Goal: Information Seeking & Learning: Stay updated

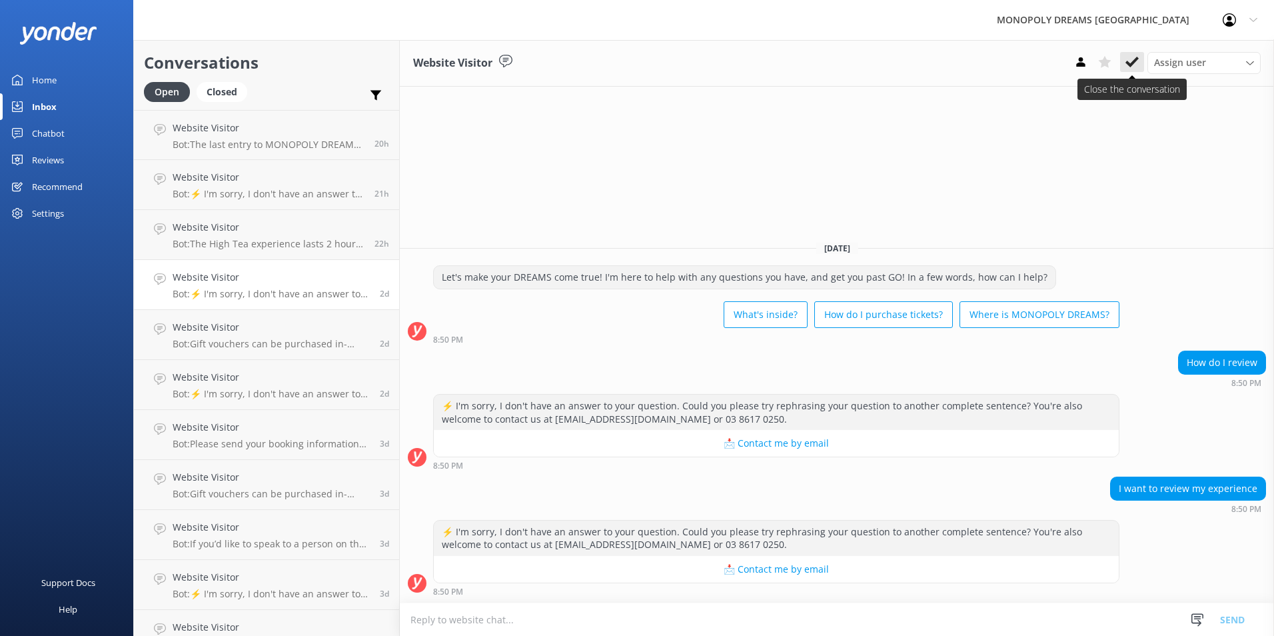
click at [1132, 66] on icon at bounding box center [1131, 61] width 13 height 13
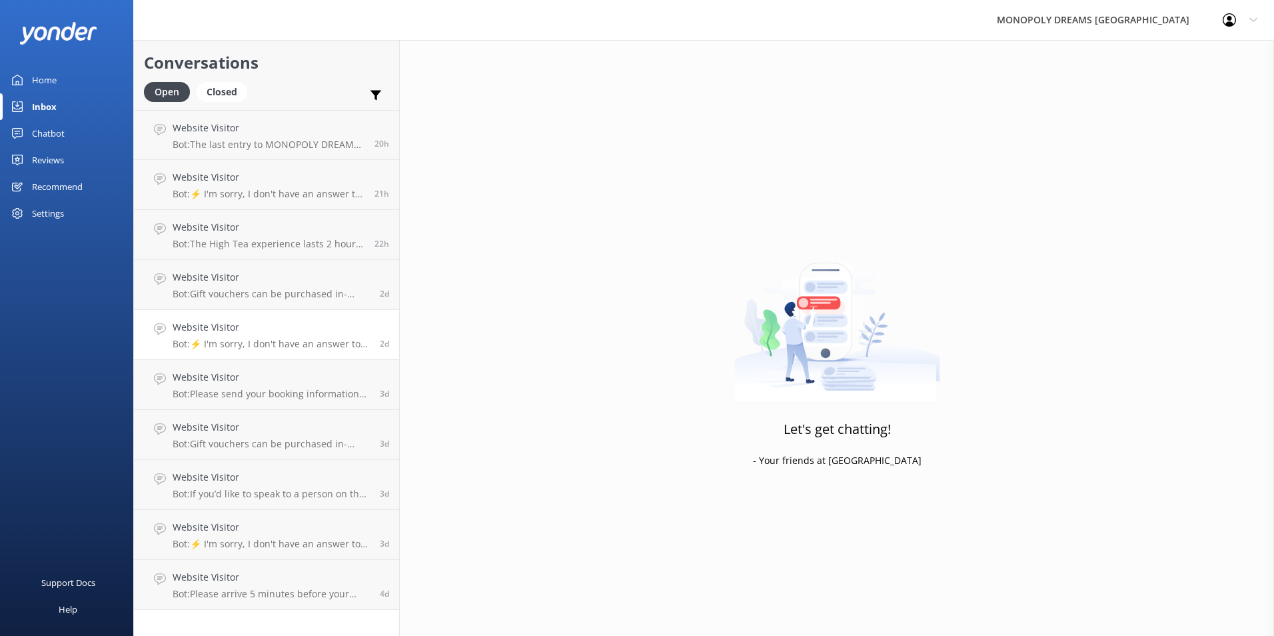
click at [313, 312] on link "Website Visitor Bot: ⚡ I'm sorry, I don't have an answer to your question. Coul…" at bounding box center [266, 335] width 265 height 50
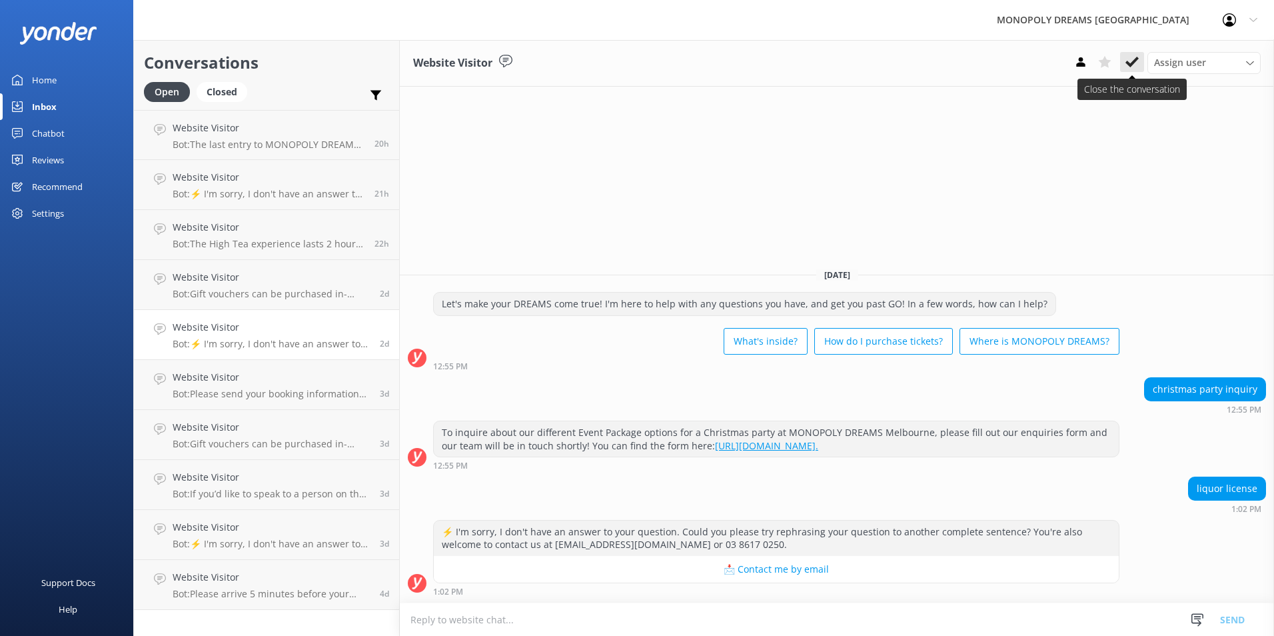
click at [1132, 66] on icon at bounding box center [1131, 61] width 13 height 13
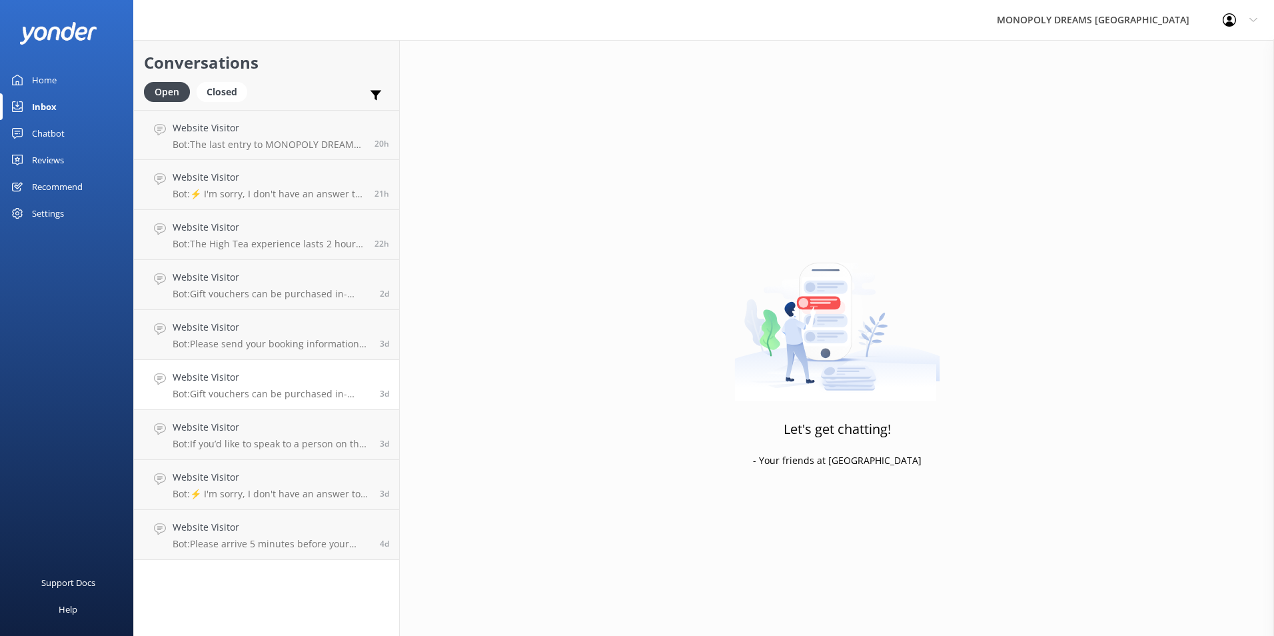
click at [293, 381] on h4 "Website Visitor" at bounding box center [271, 377] width 197 height 15
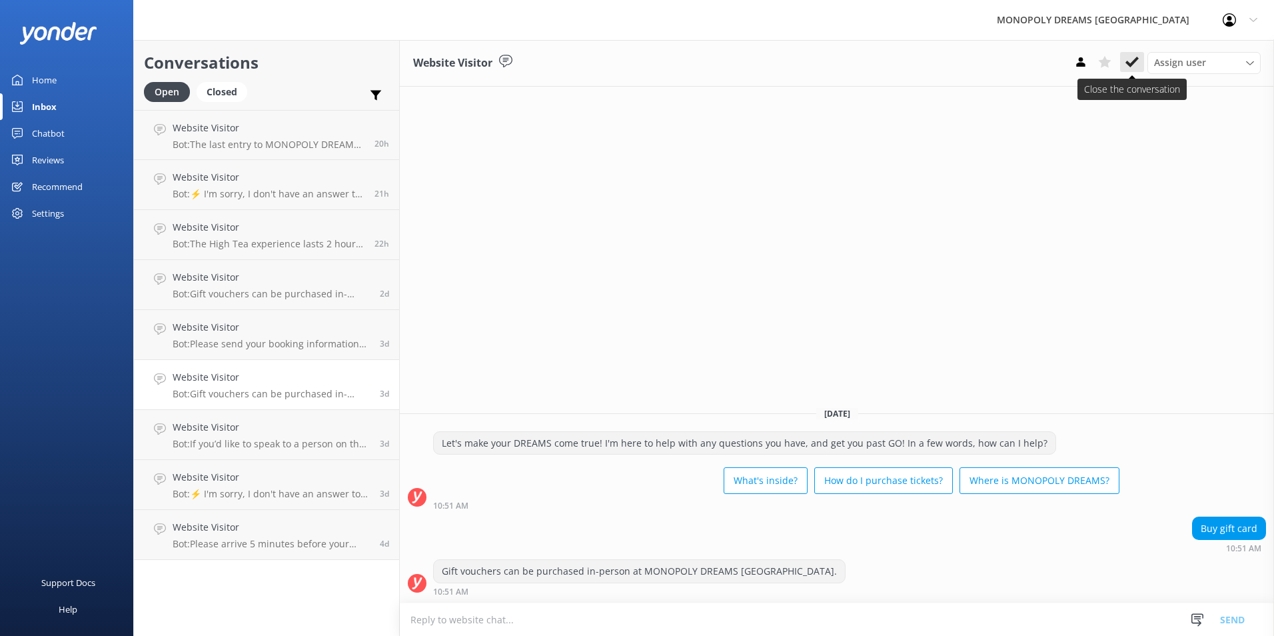
click at [1133, 57] on icon at bounding box center [1131, 61] width 13 height 13
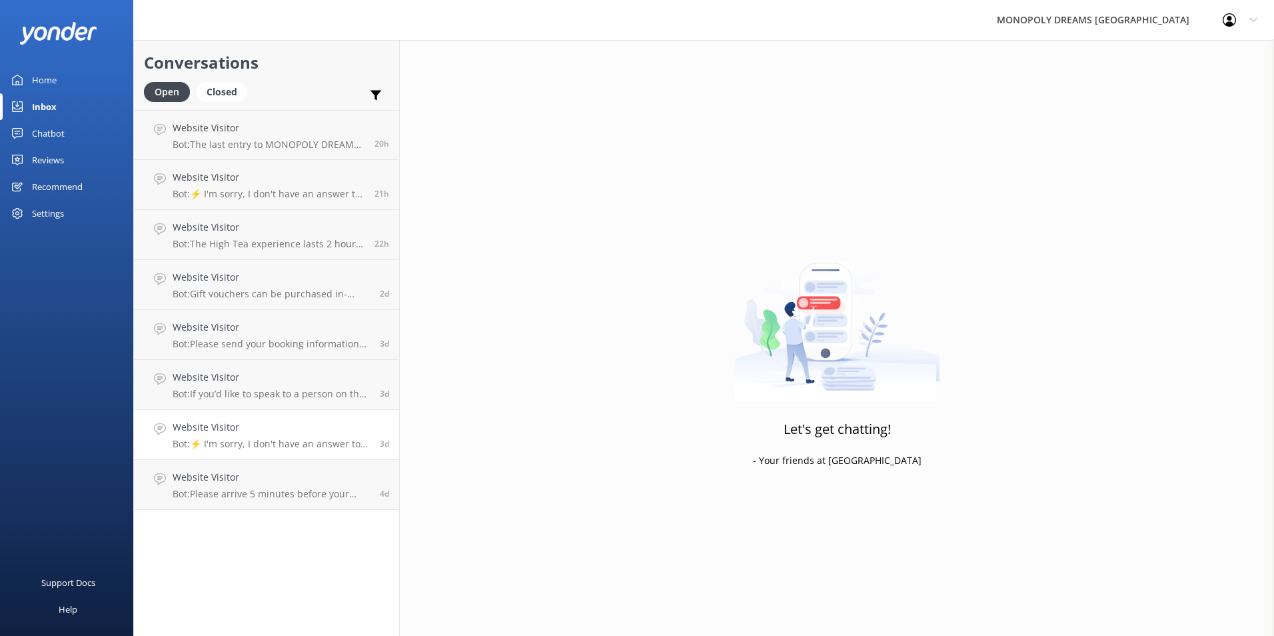
click at [306, 416] on link "Website Visitor Bot: ⚡ I'm sorry, I don't have an answer to your question. Coul…" at bounding box center [266, 435] width 265 height 50
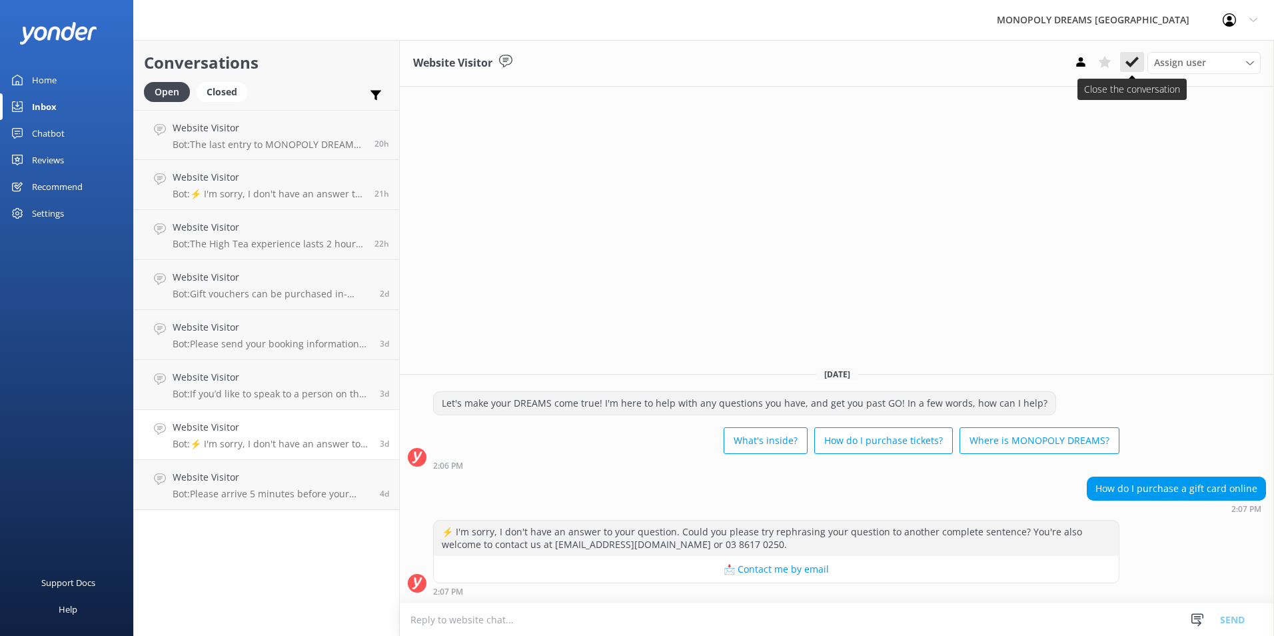
click at [1136, 59] on use at bounding box center [1131, 62] width 13 height 11
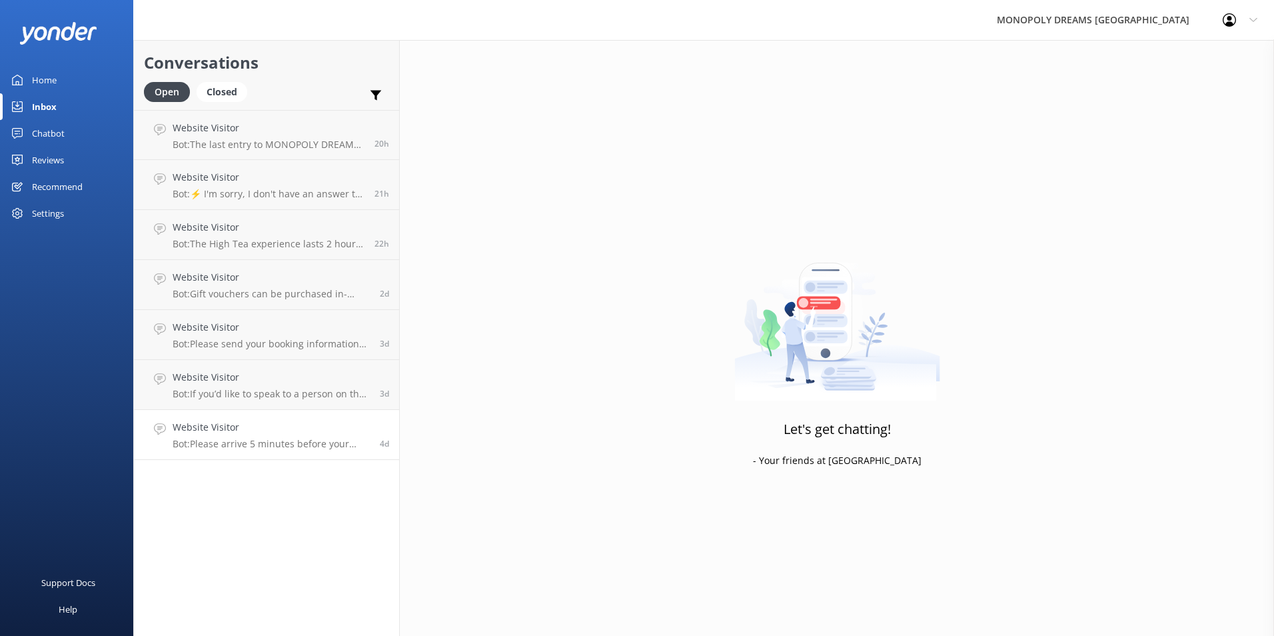
click at [230, 456] on link "Website Visitor Bot: Please arrive 5 minutes before your entry time. If you're …" at bounding box center [266, 435] width 265 height 50
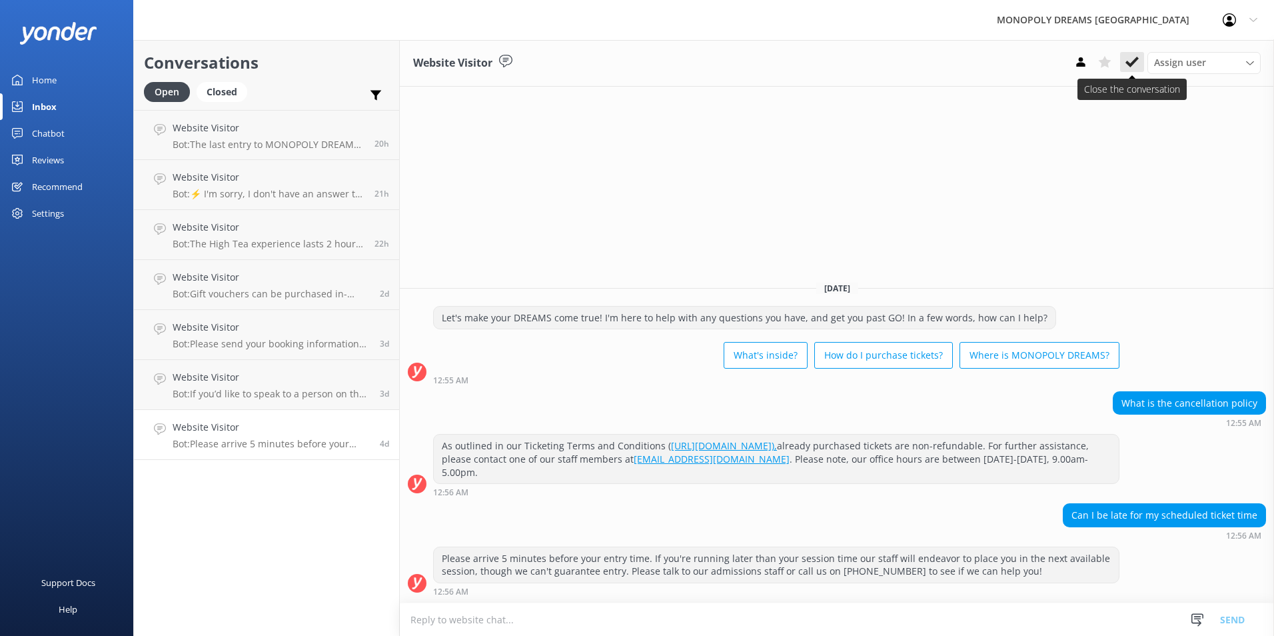
click at [1142, 65] on button at bounding box center [1132, 62] width 24 height 20
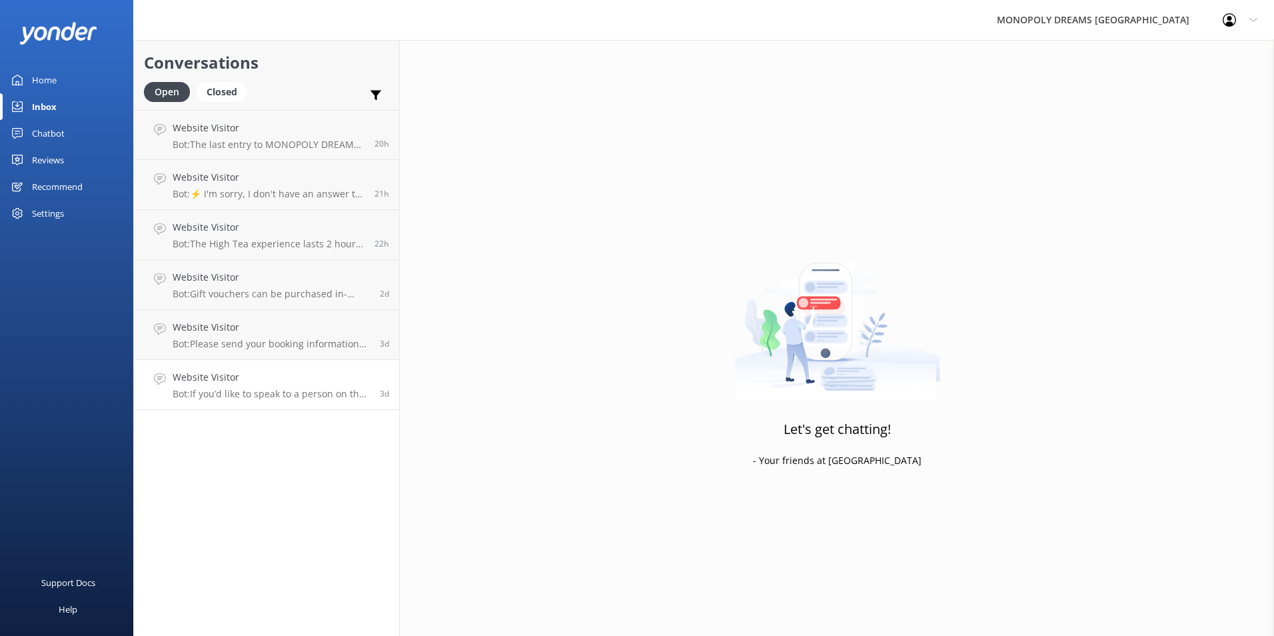
click at [347, 374] on h4 "Website Visitor" at bounding box center [271, 377] width 197 height 15
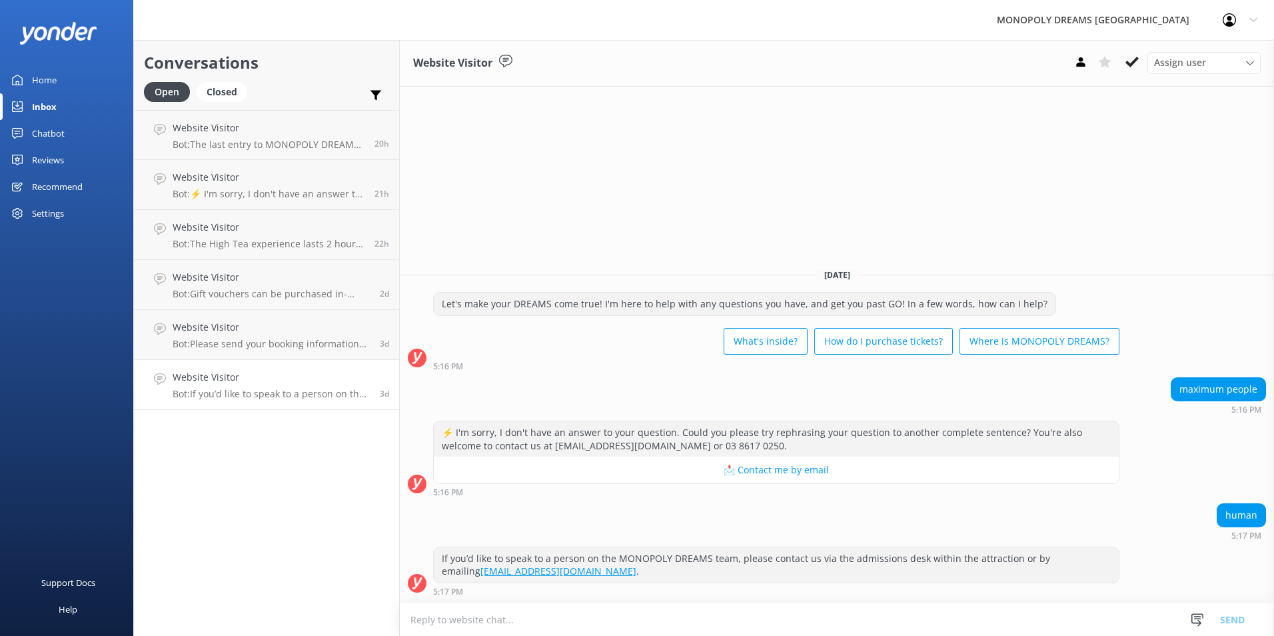
click at [1130, 75] on div "Website Visitor Assign user [PERSON_NAME] [PERSON_NAME] [PERSON_NAME] [PERSON_N…" at bounding box center [837, 63] width 874 height 47
click at [1130, 66] on use at bounding box center [1131, 62] width 13 height 11
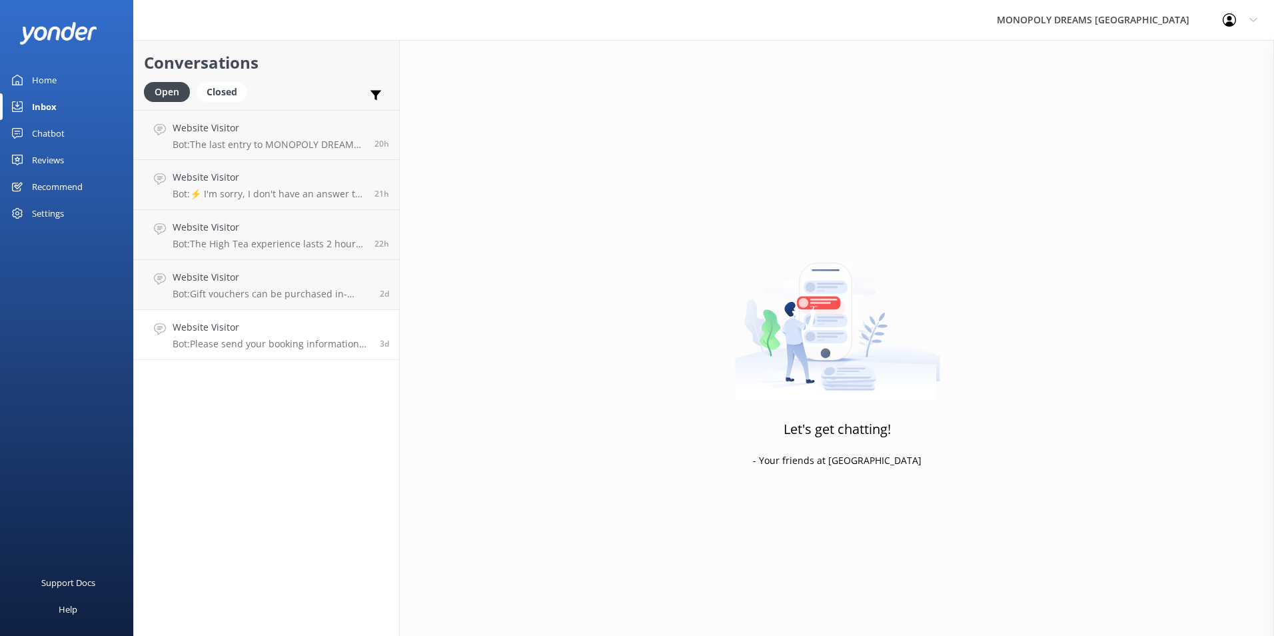
click at [335, 339] on p "Bot: Please send your booking information to [EMAIL_ADDRESS][DOMAIN_NAME], and …" at bounding box center [271, 344] width 197 height 12
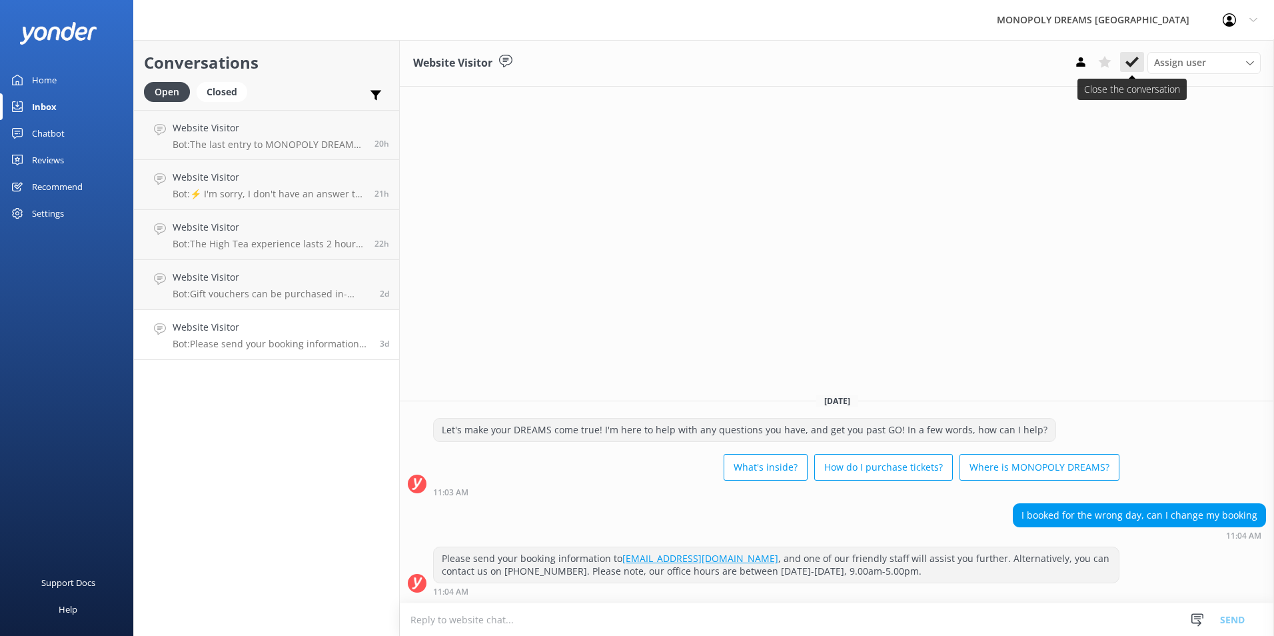
click at [1130, 63] on icon at bounding box center [1131, 61] width 13 height 13
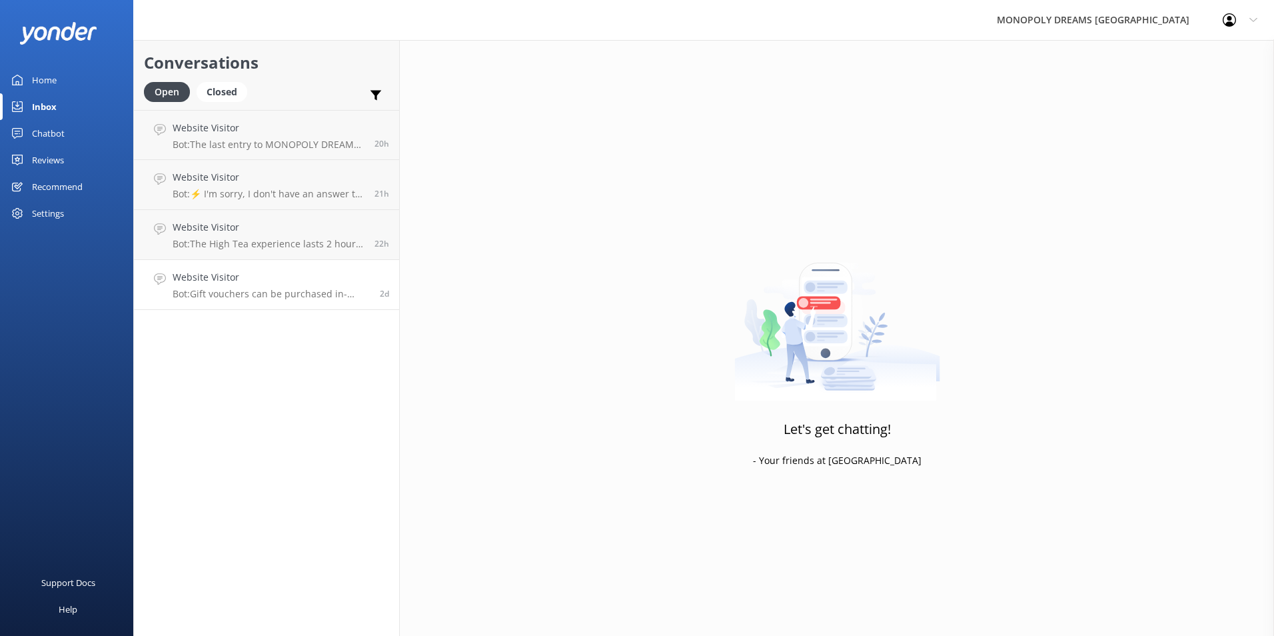
click at [242, 283] on h4 "Website Visitor" at bounding box center [271, 277] width 197 height 15
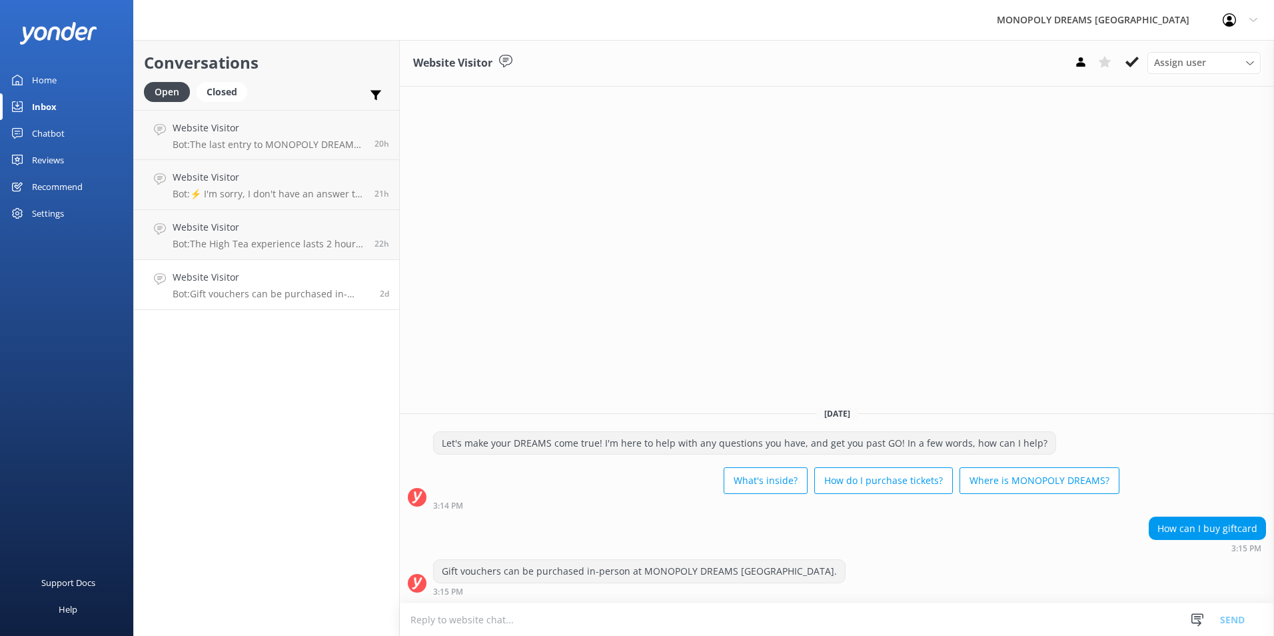
click at [1131, 77] on div "Website Visitor Assign user [PERSON_NAME] [PERSON_NAME] [PERSON_NAME] [PERSON_N…" at bounding box center [837, 63] width 874 height 47
click at [1133, 71] on button at bounding box center [1132, 62] width 24 height 20
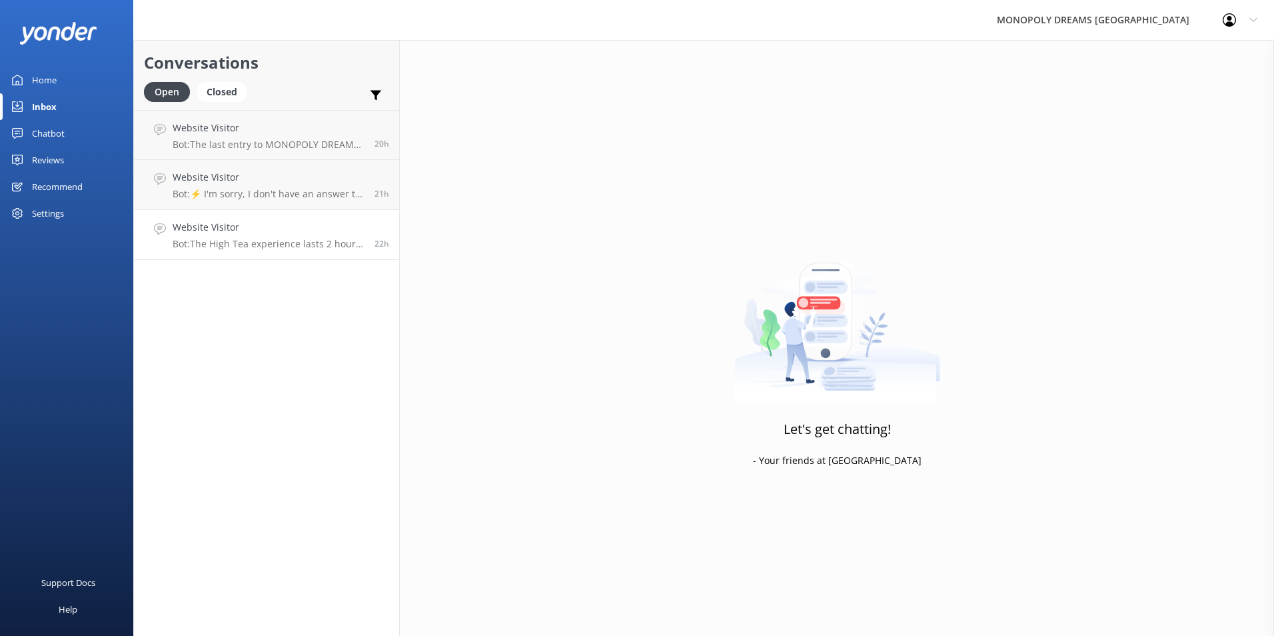
click at [217, 251] on link "Website Visitor Bot: The High Tea experience lasts 2 hours. Most guests spend 9…" at bounding box center [266, 235] width 265 height 50
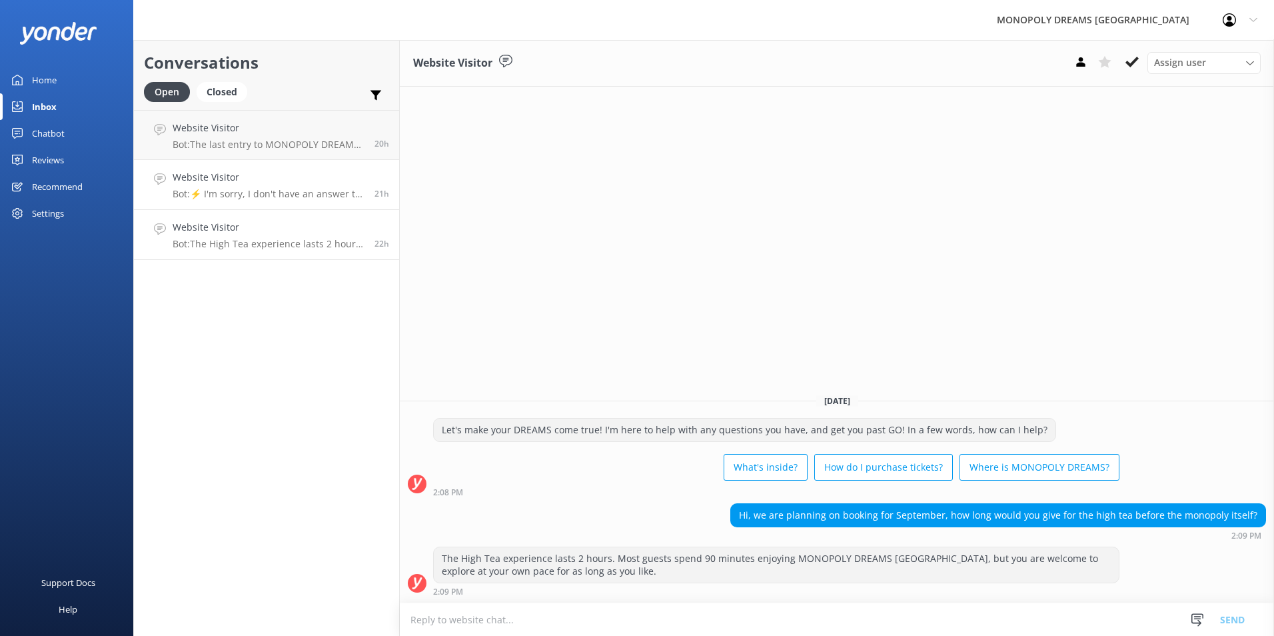
click at [342, 209] on link "Website Visitor Bot: ⚡ I'm sorry, I don't have an answer to your question. Coul…" at bounding box center [266, 185] width 265 height 50
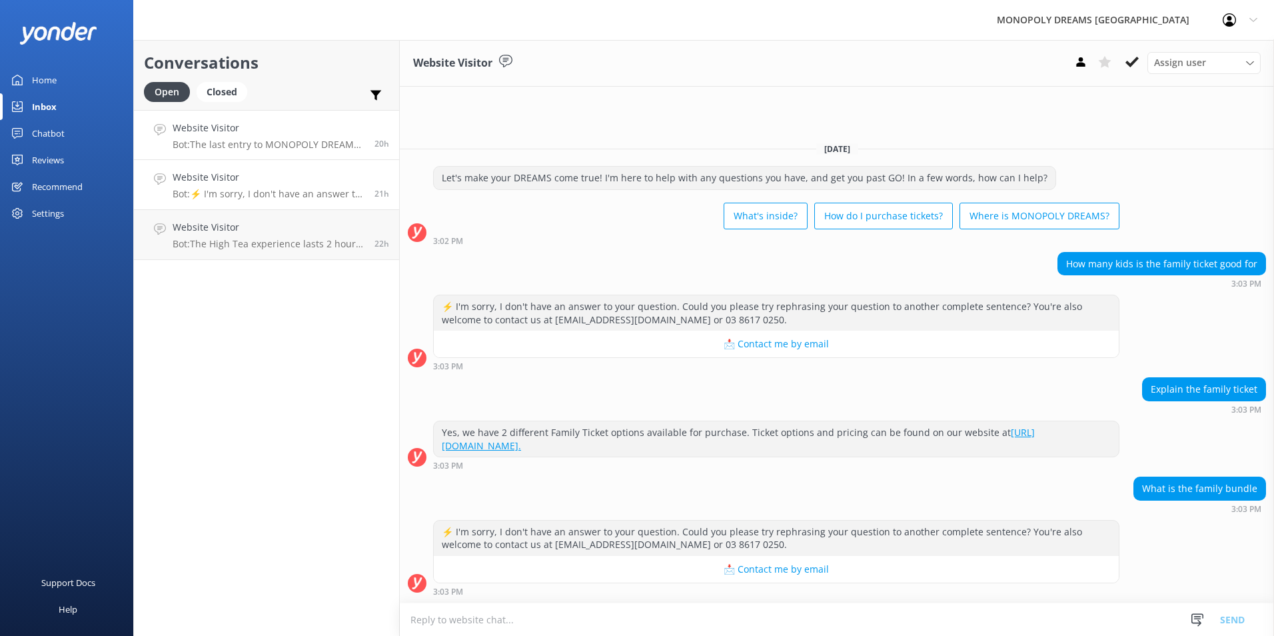
click at [283, 151] on link "Website Visitor Bot: The last entry to MONOPOLY DREAMS [GEOGRAPHIC_DATA] is 2 h…" at bounding box center [266, 135] width 265 height 50
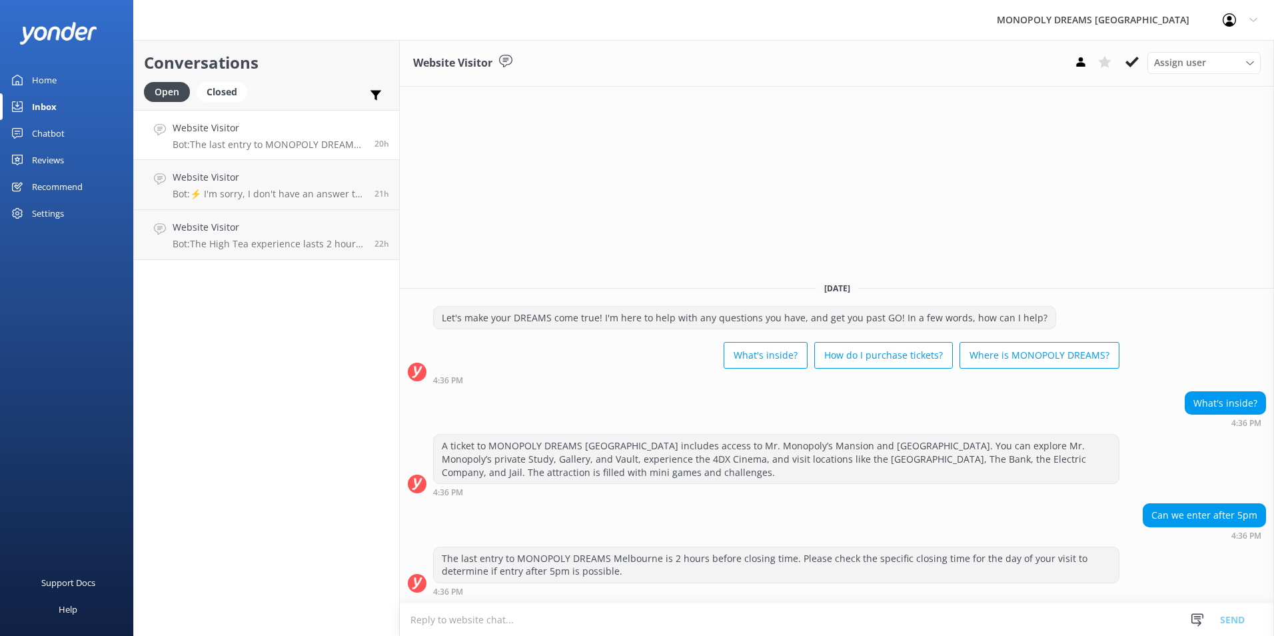
click at [48, 74] on div "Home" at bounding box center [44, 80] width 25 height 27
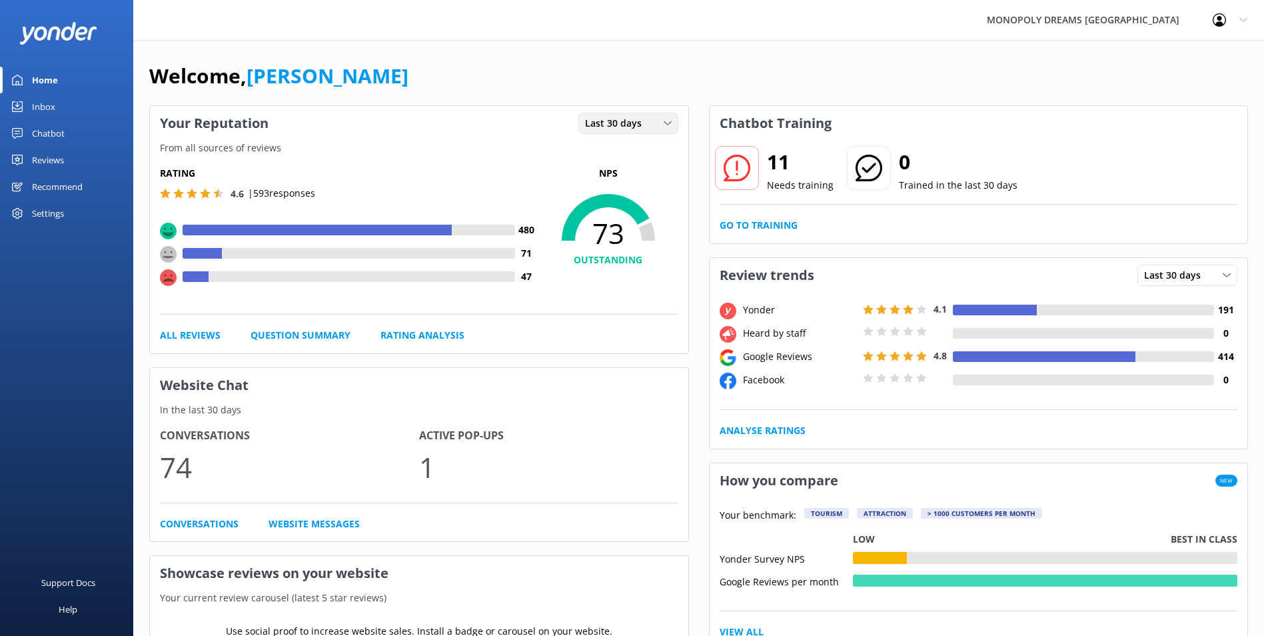
click at [617, 127] on span "Last 30 days" at bounding box center [617, 123] width 65 height 15
click at [627, 145] on div "Last 7 days" at bounding box center [607, 150] width 43 height 13
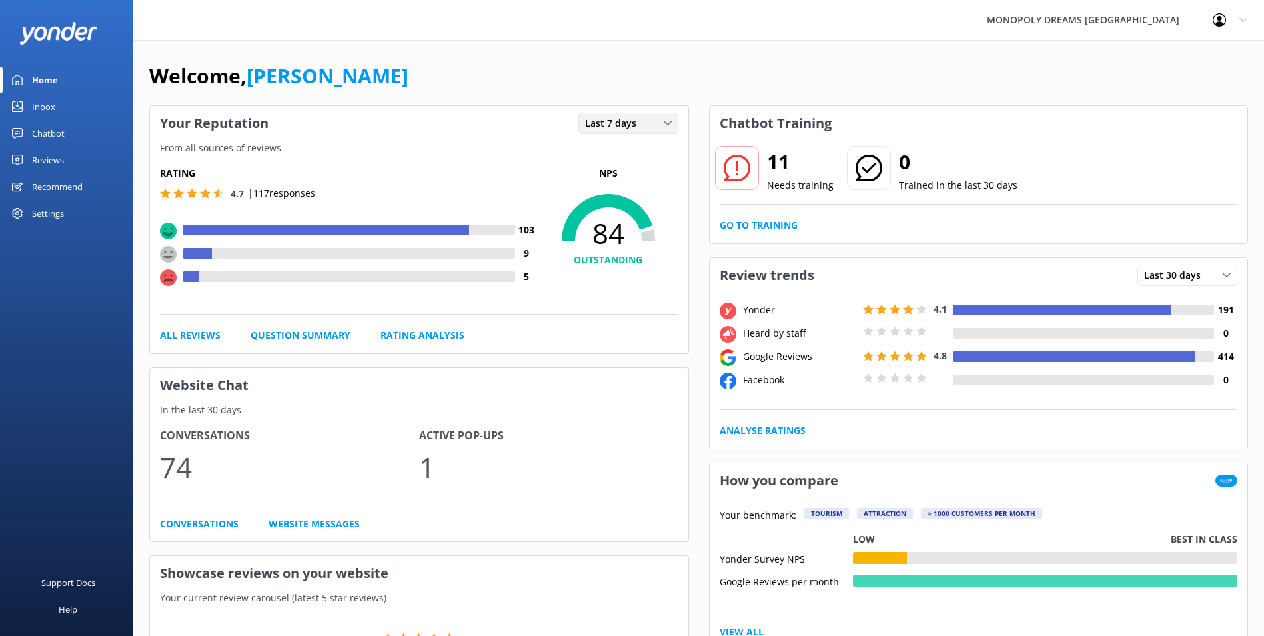
click at [638, 121] on span "Last 7 days" at bounding box center [614, 123] width 59 height 15
click at [619, 165] on link "Last 30 days" at bounding box center [638, 178] width 119 height 27
click at [33, 153] on div "Reviews" at bounding box center [48, 160] width 32 height 27
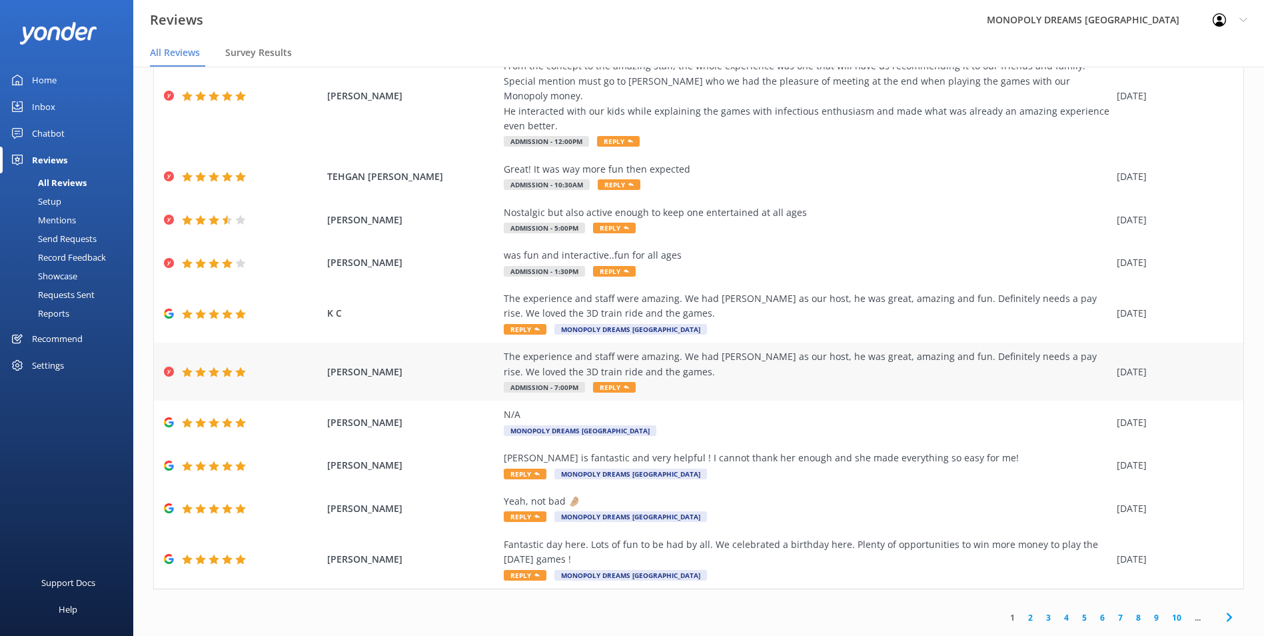
scroll to position [27, 0]
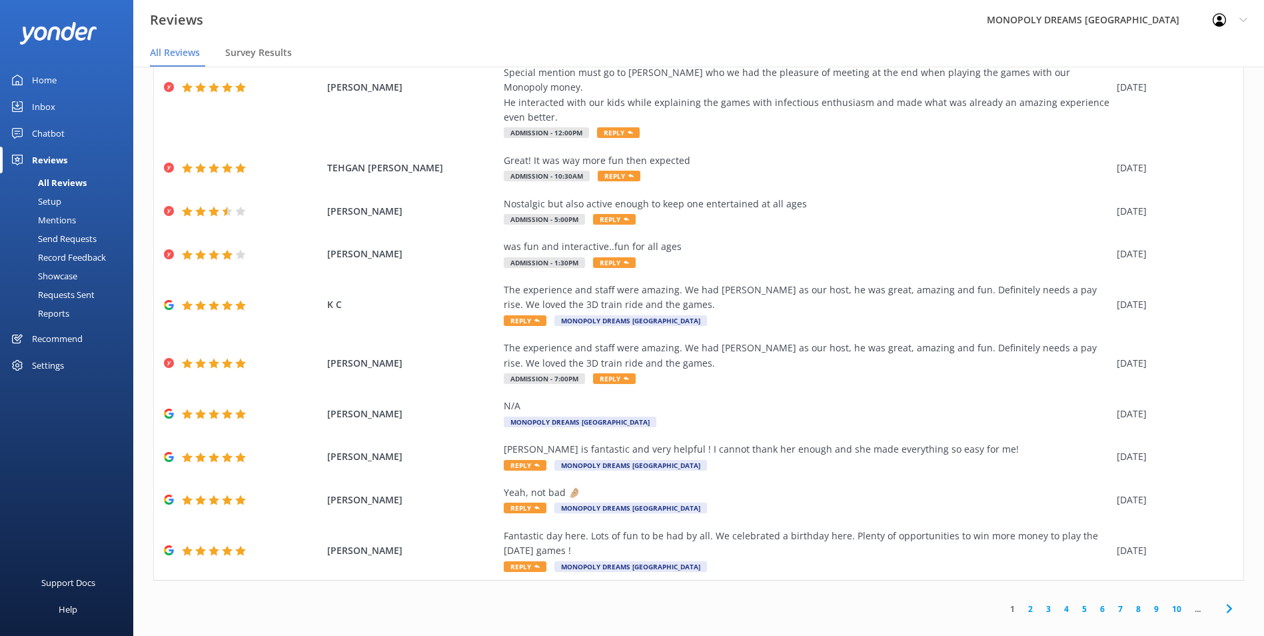
click at [1221, 600] on icon at bounding box center [1229, 608] width 16 height 16
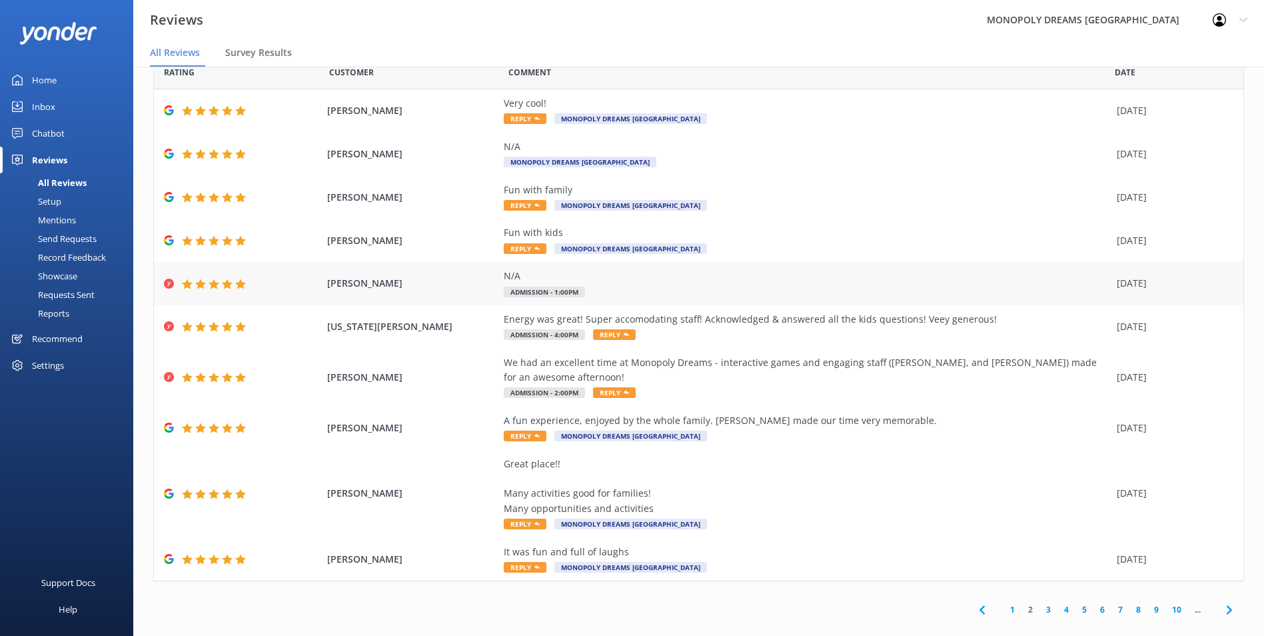
scroll to position [47, 0]
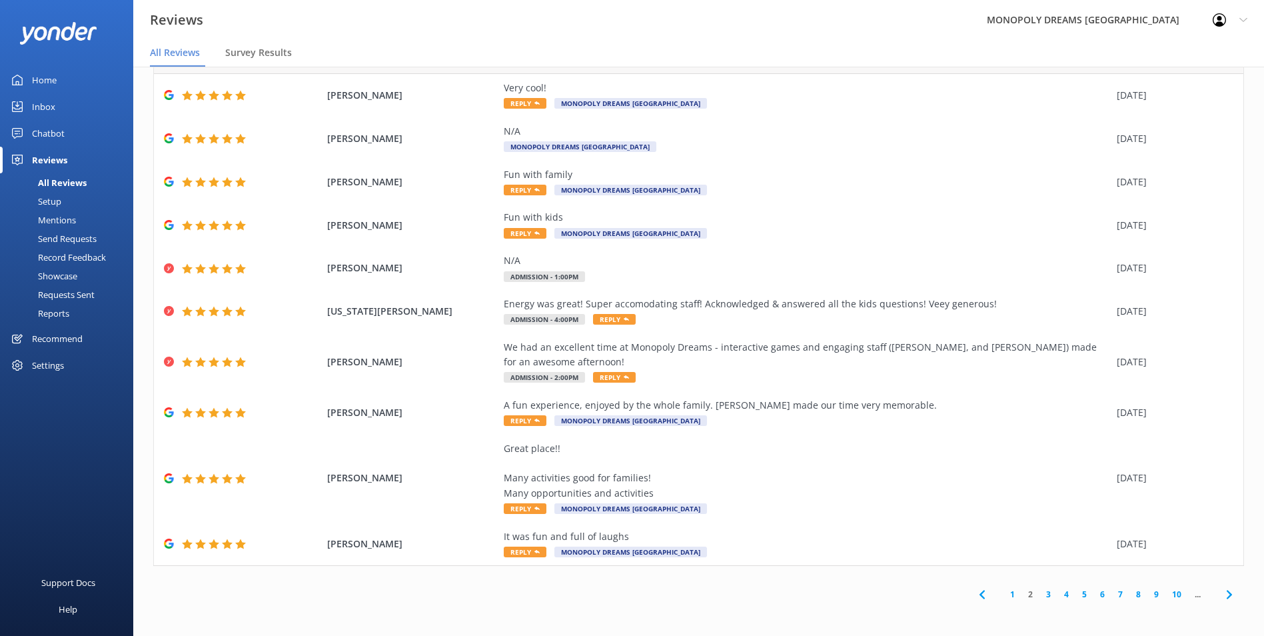
click at [1226, 592] on use at bounding box center [1228, 594] width 5 height 9
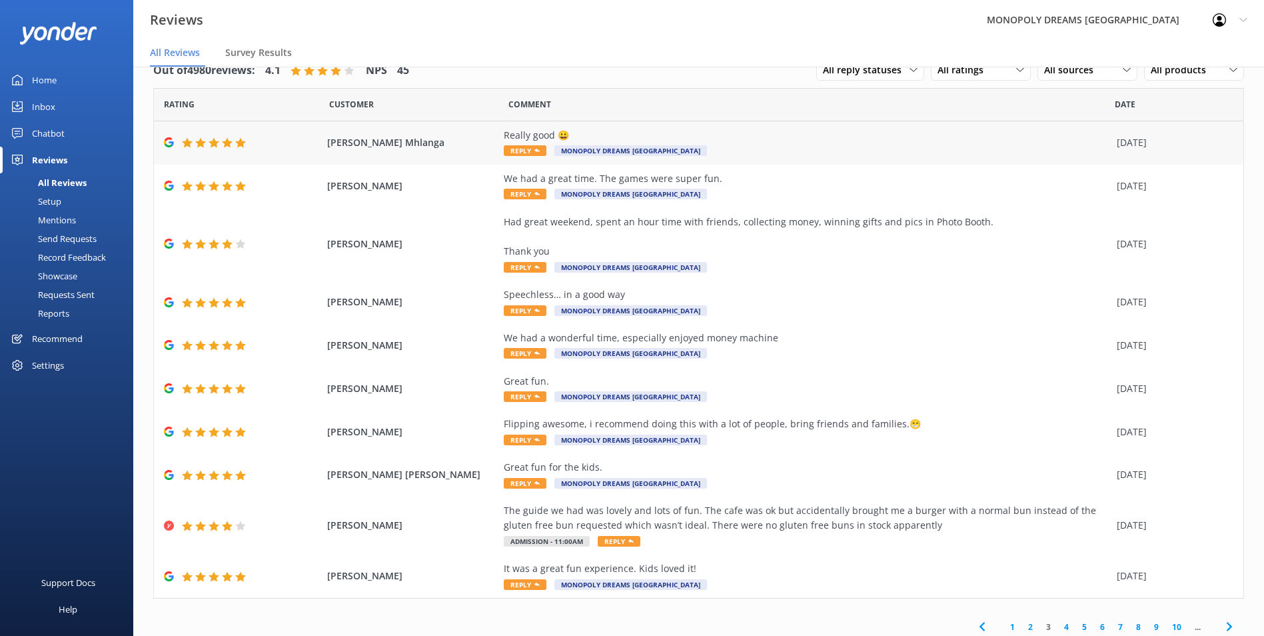
scroll to position [33, 0]
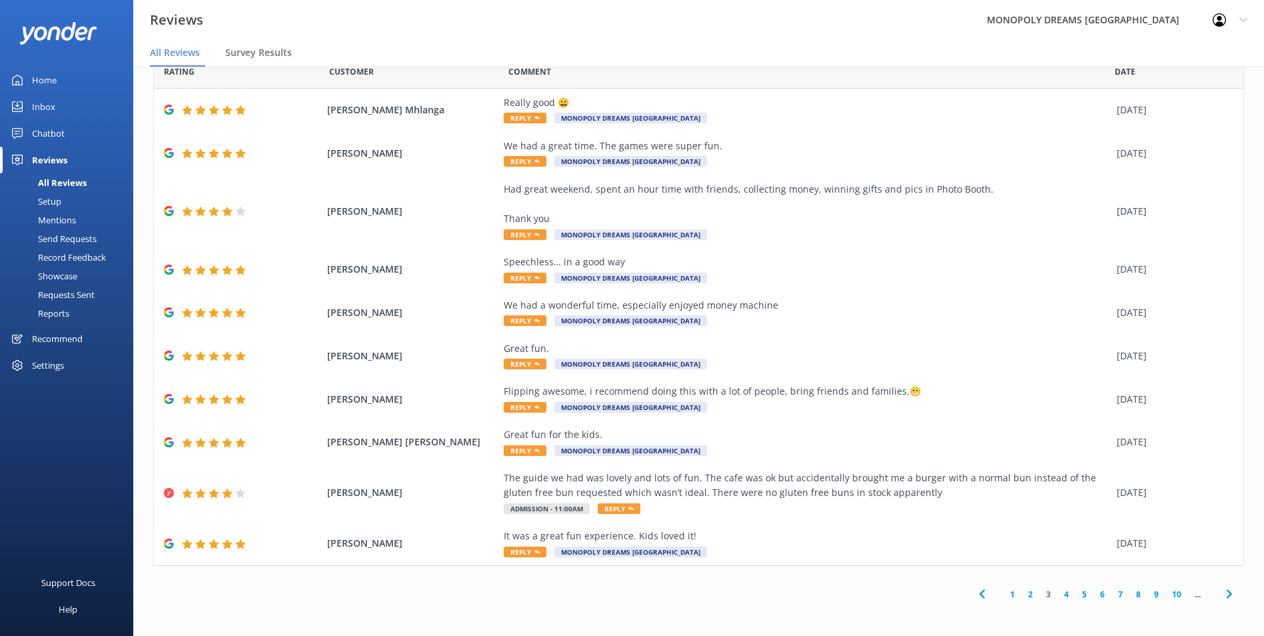
click at [1224, 586] on icon at bounding box center [1229, 594] width 16 height 16
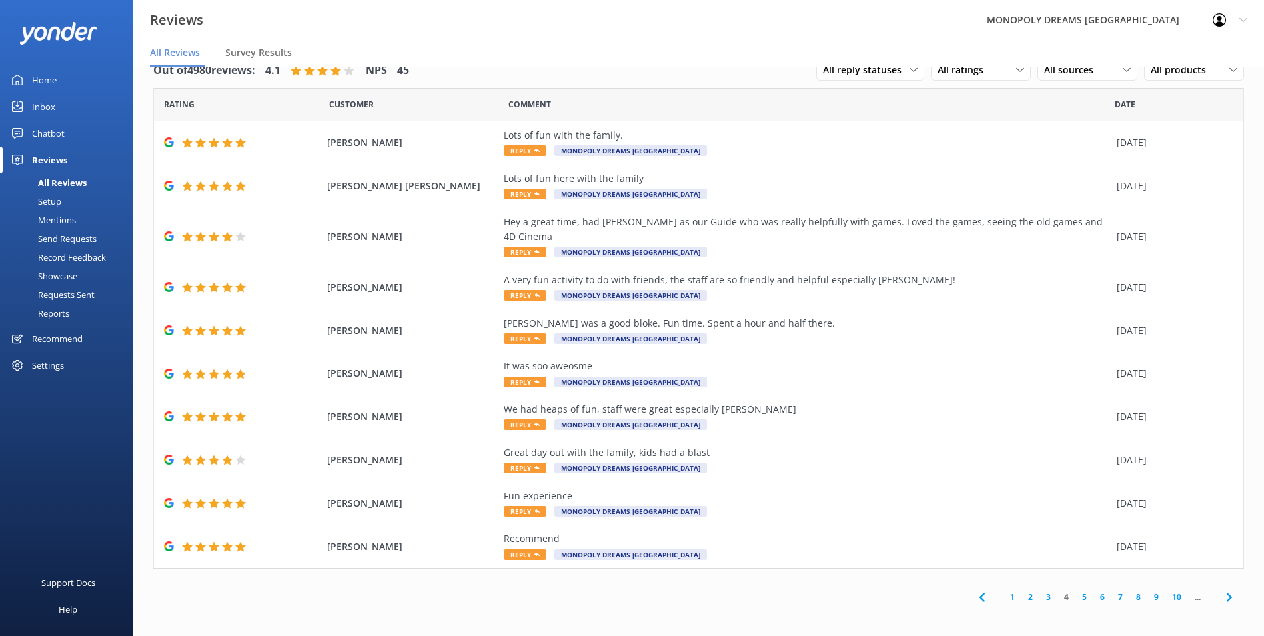
click at [1223, 590] on span at bounding box center [1229, 597] width 30 height 30
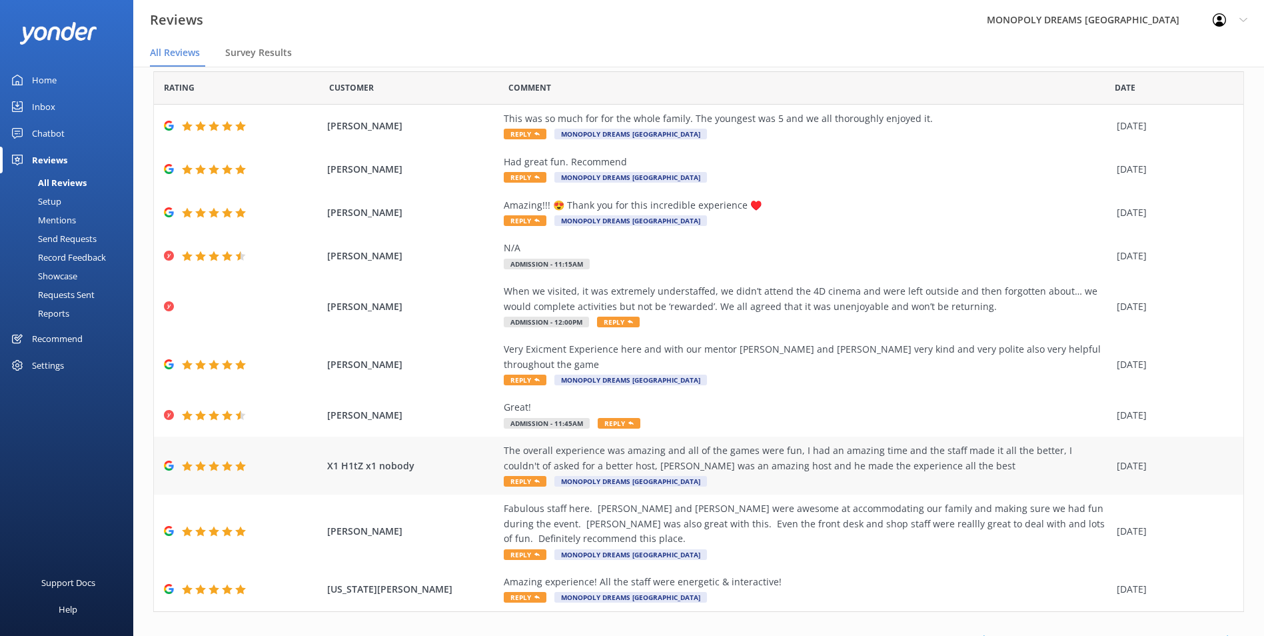
scroll to position [33, 0]
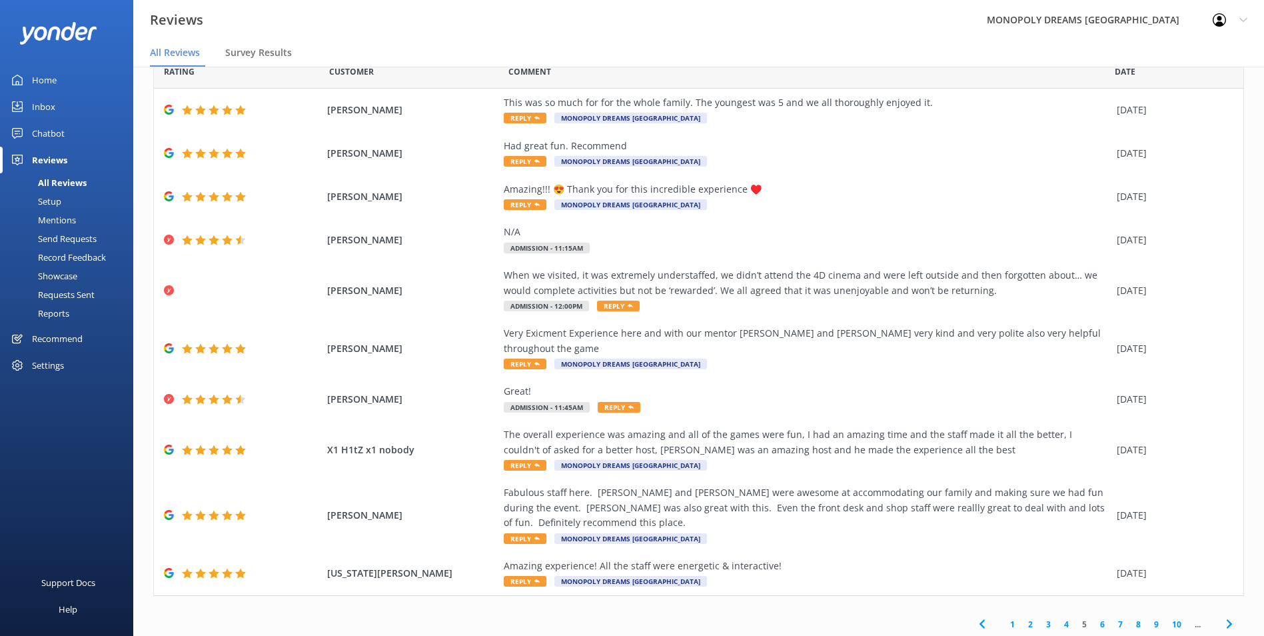
click at [1226, 620] on use at bounding box center [1228, 624] width 5 height 9
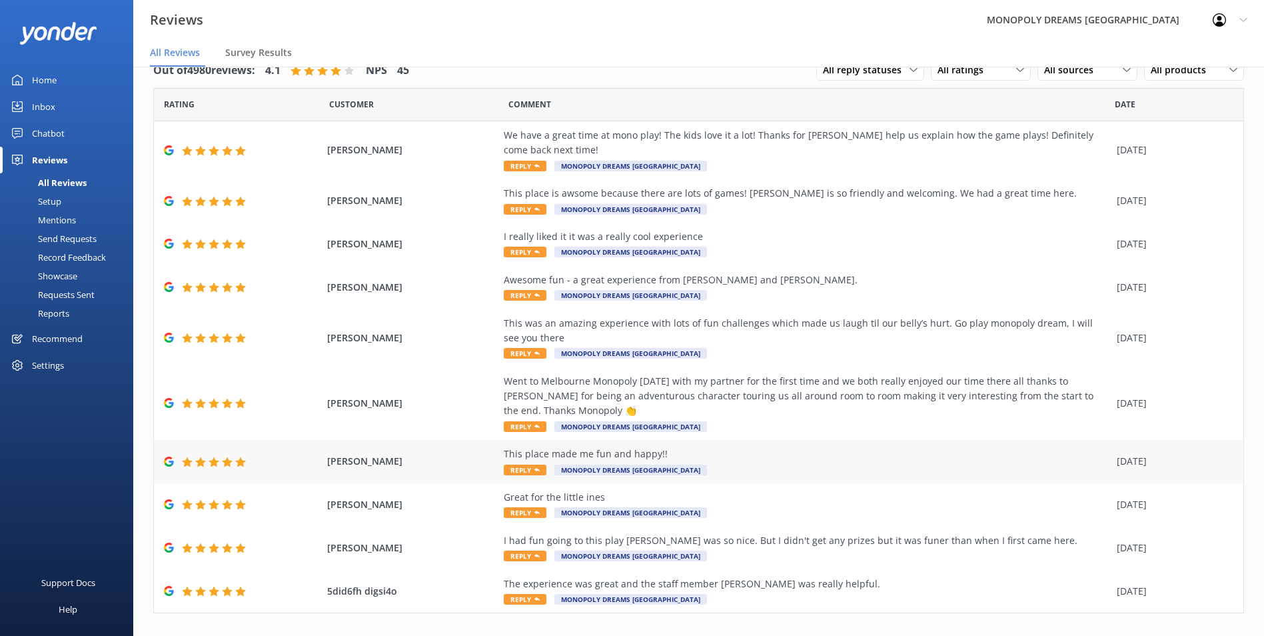
scroll to position [47, 0]
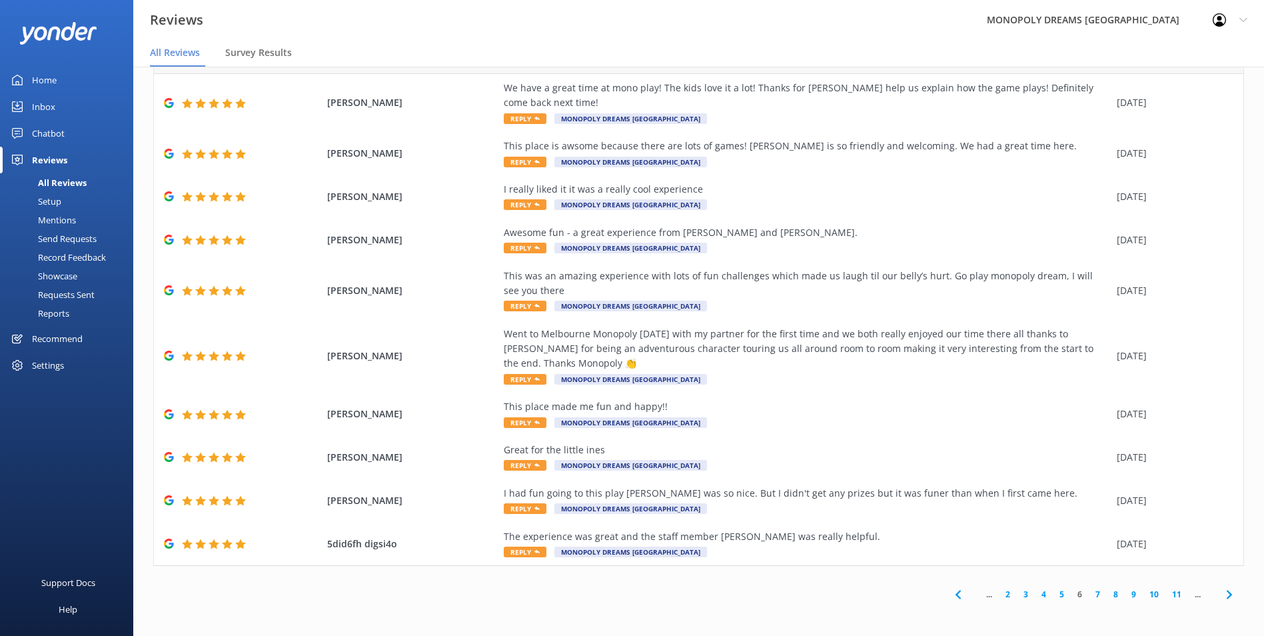
click at [943, 599] on span at bounding box center [958, 594] width 30 height 30
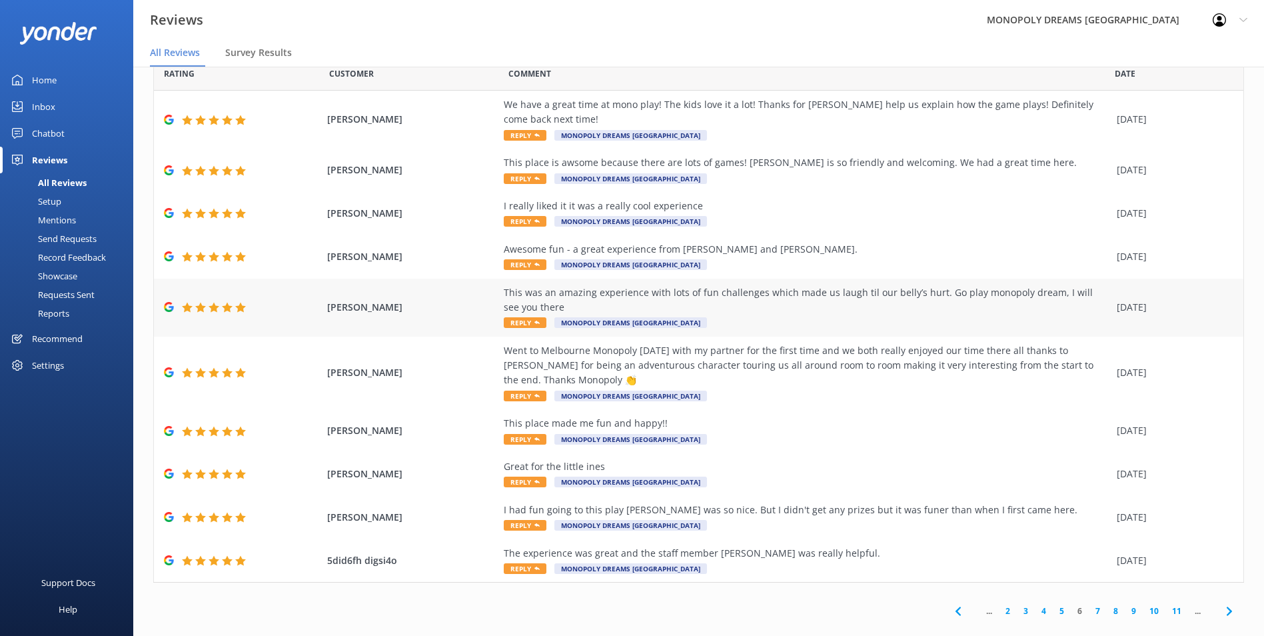
scroll to position [47, 0]
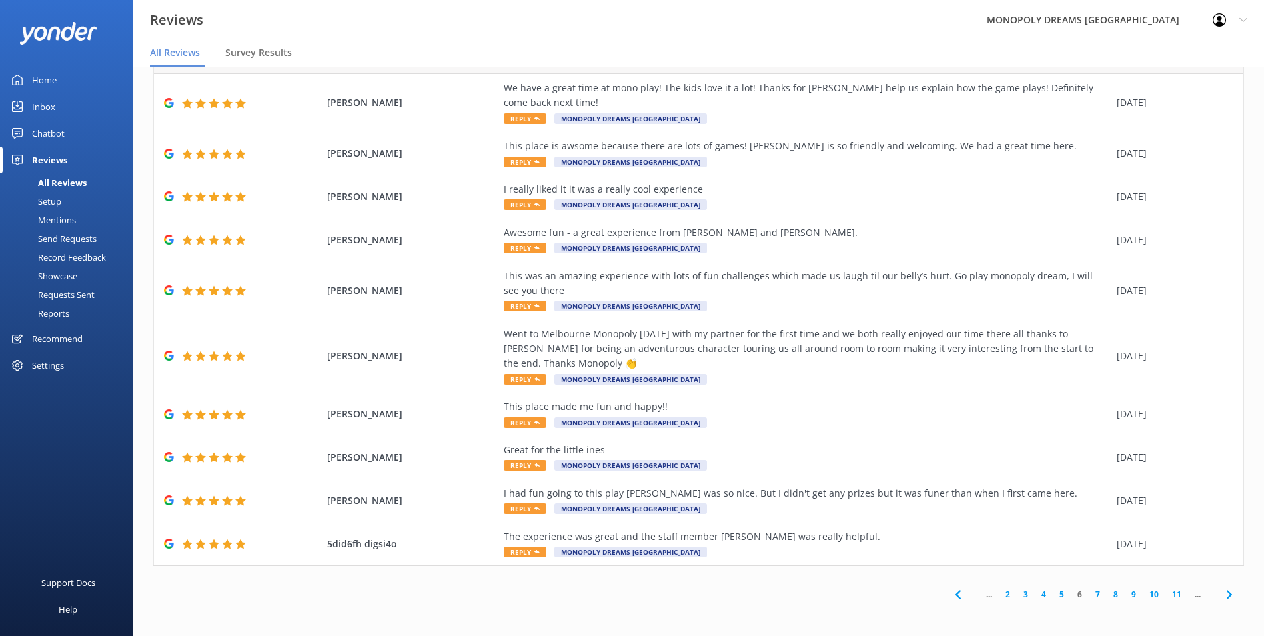
click at [1221, 588] on icon at bounding box center [1229, 594] width 16 height 16
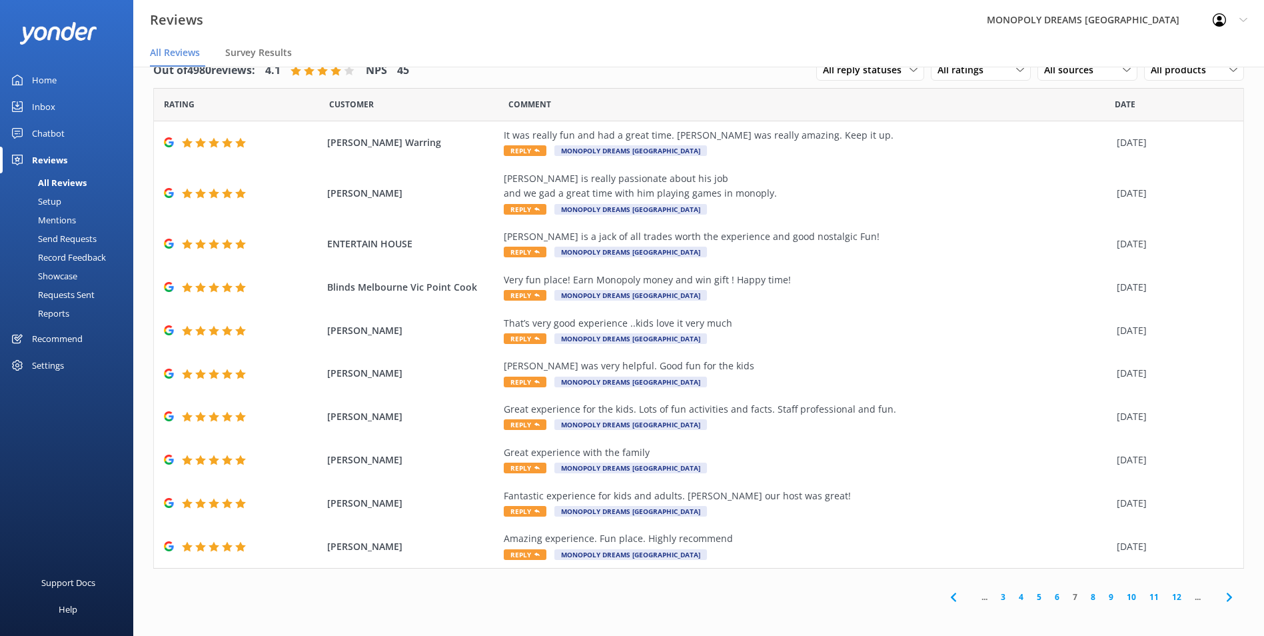
click at [1221, 599] on icon at bounding box center [1229, 597] width 16 height 16
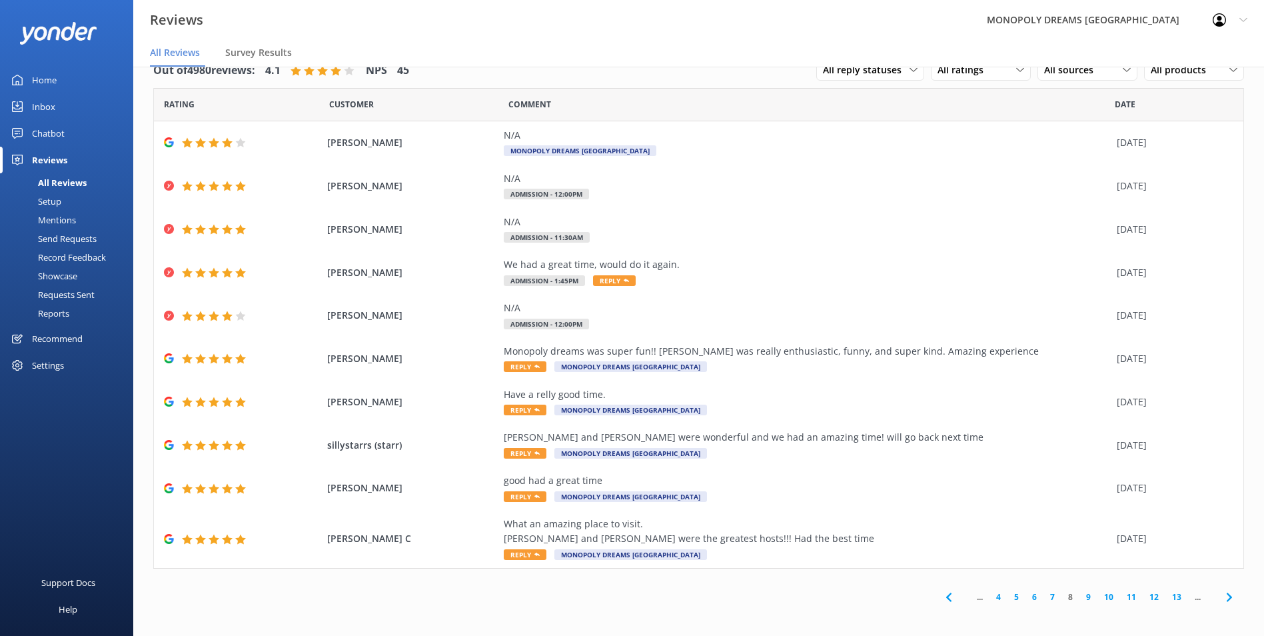
click at [1221, 591] on icon at bounding box center [1229, 597] width 16 height 16
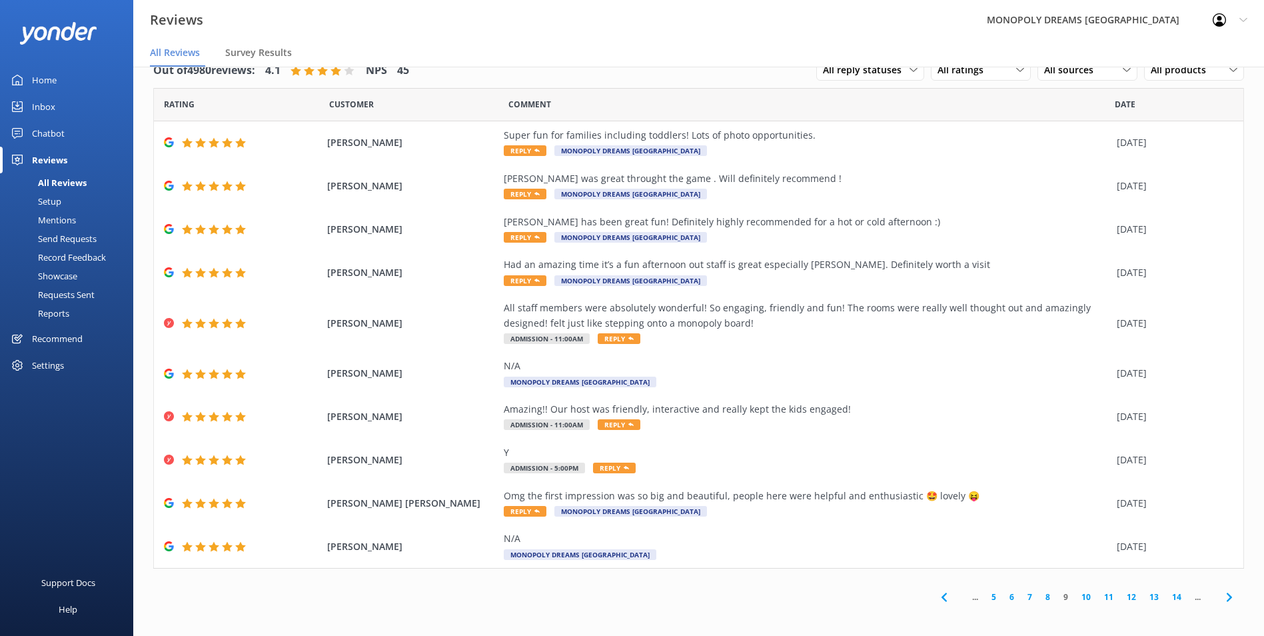
click at [1218, 606] on span at bounding box center [1229, 597] width 30 height 30
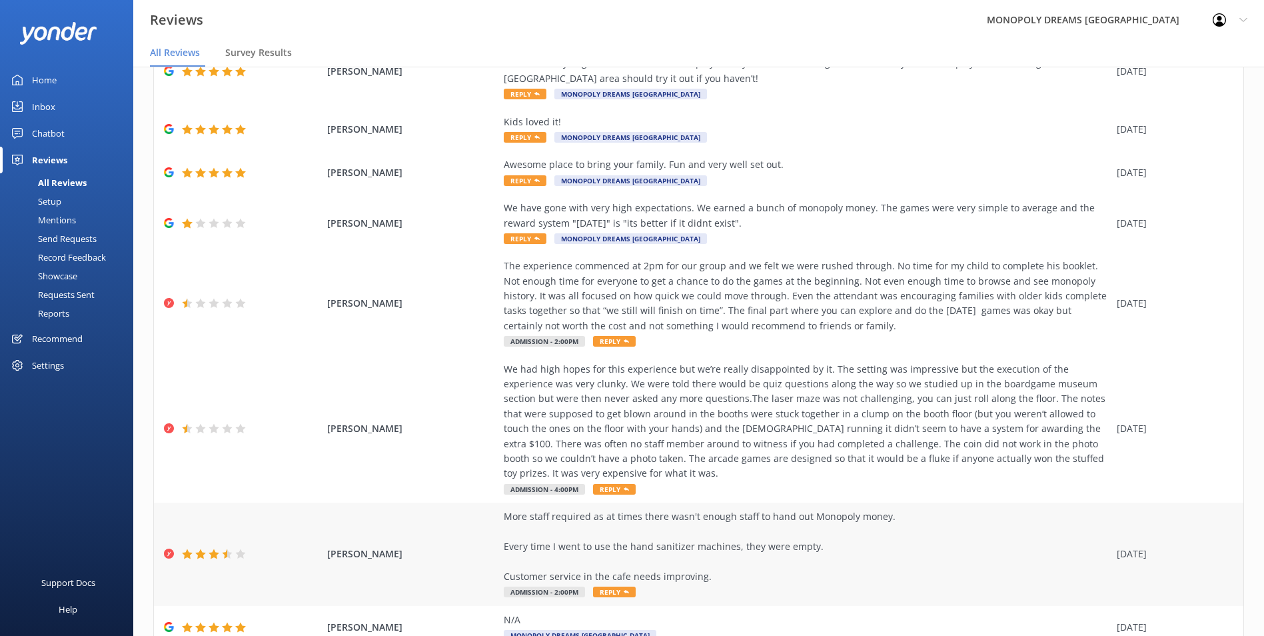
scroll to position [241, 0]
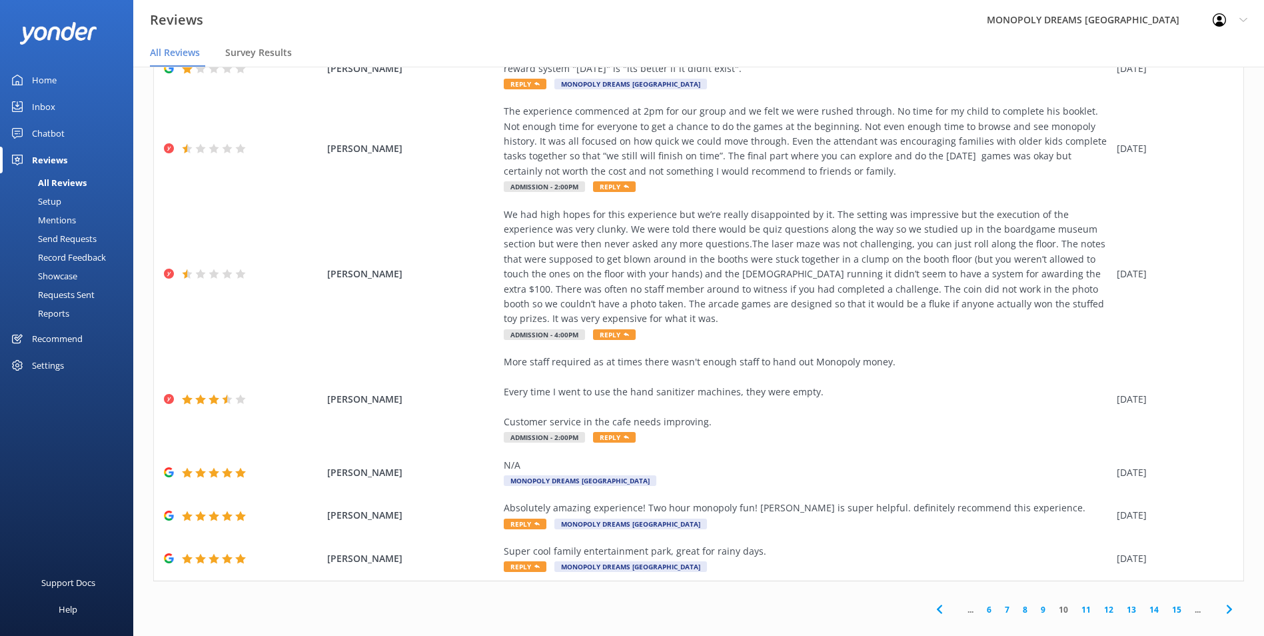
click at [1221, 601] on icon at bounding box center [1229, 609] width 16 height 16
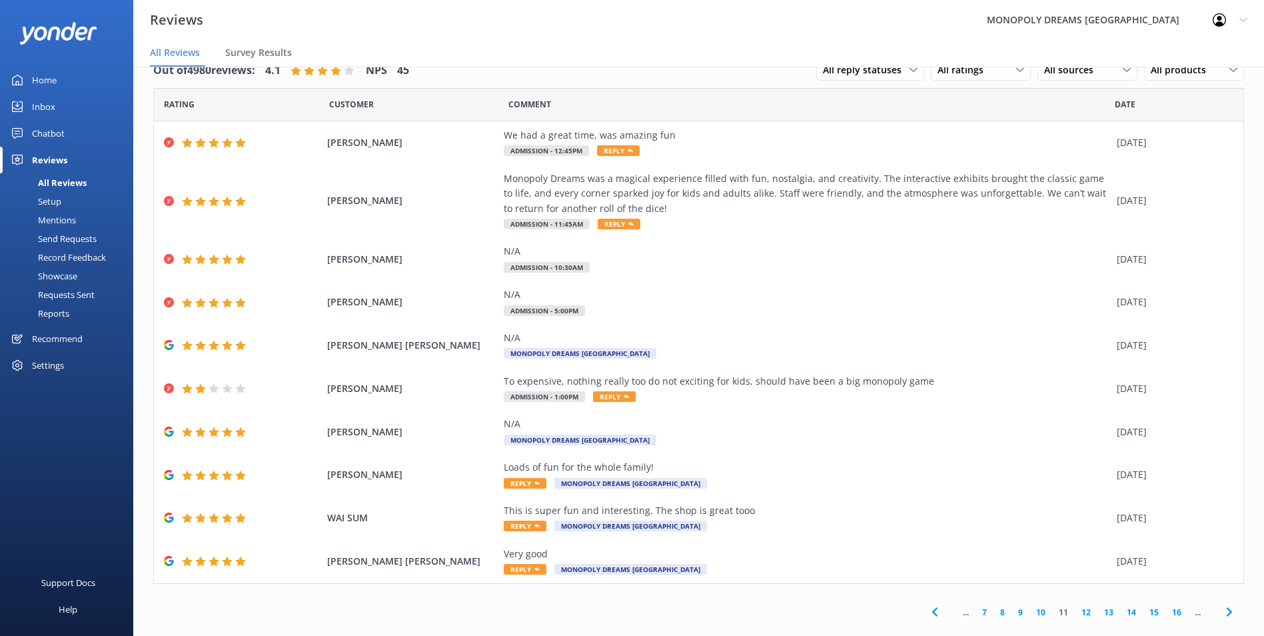
click at [1221, 613] on icon at bounding box center [1229, 612] width 16 height 16
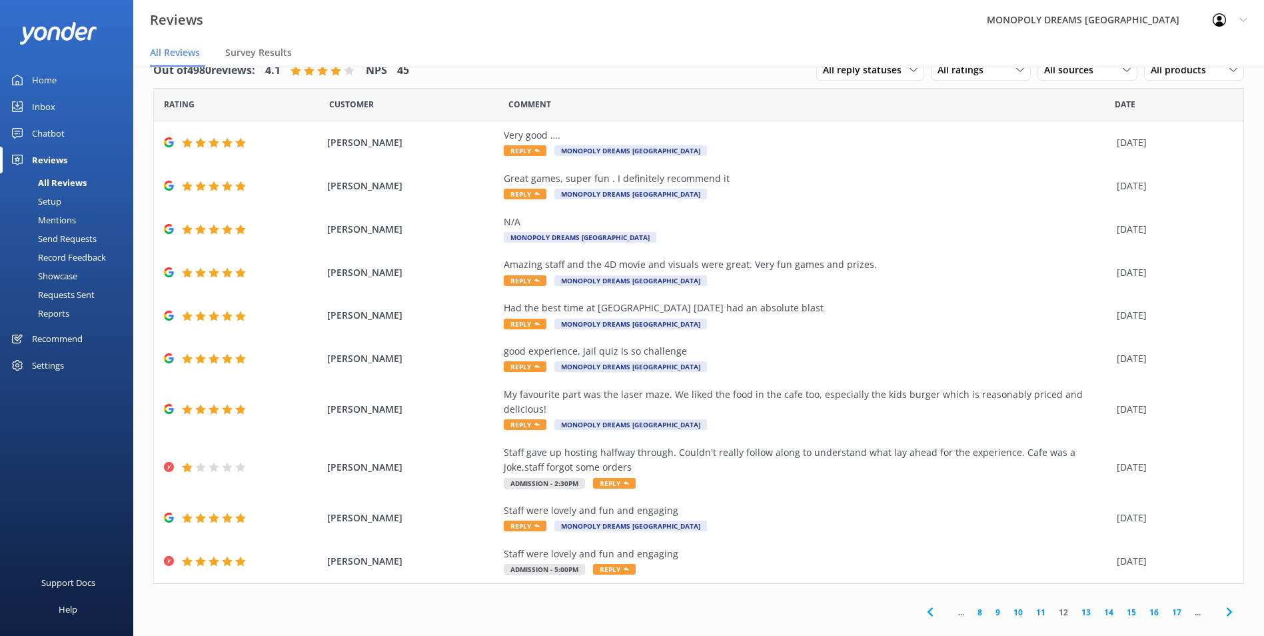
click at [1221, 604] on icon at bounding box center [1229, 612] width 16 height 16
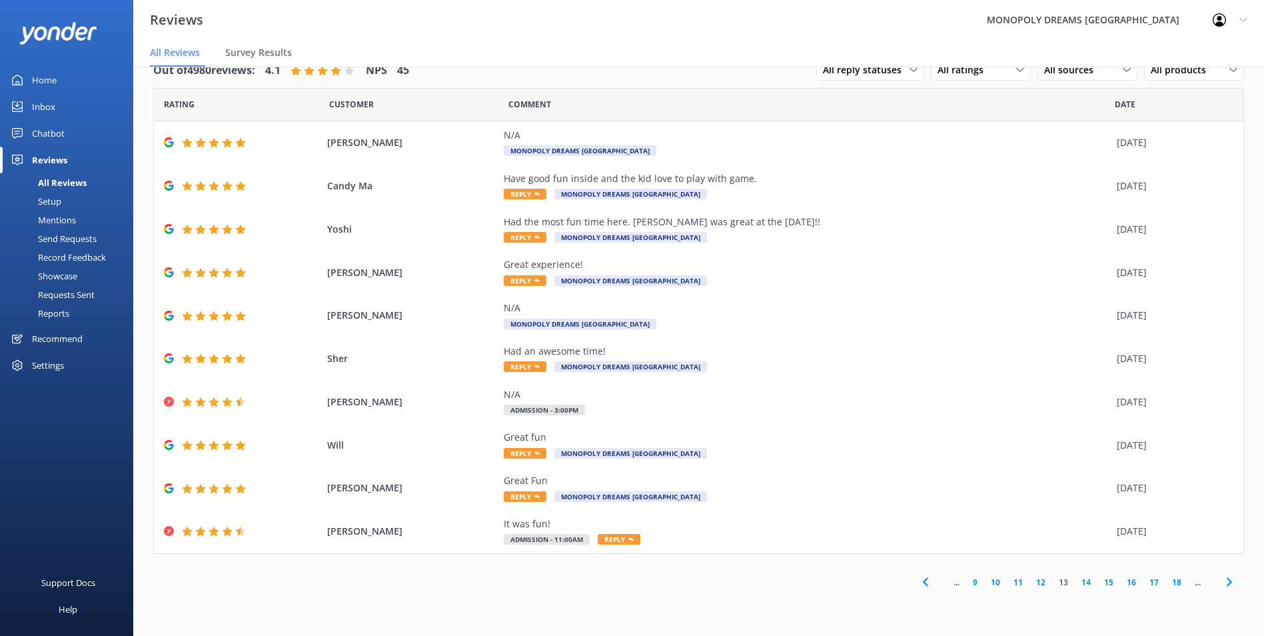
click at [1238, 586] on span at bounding box center [1229, 582] width 30 height 30
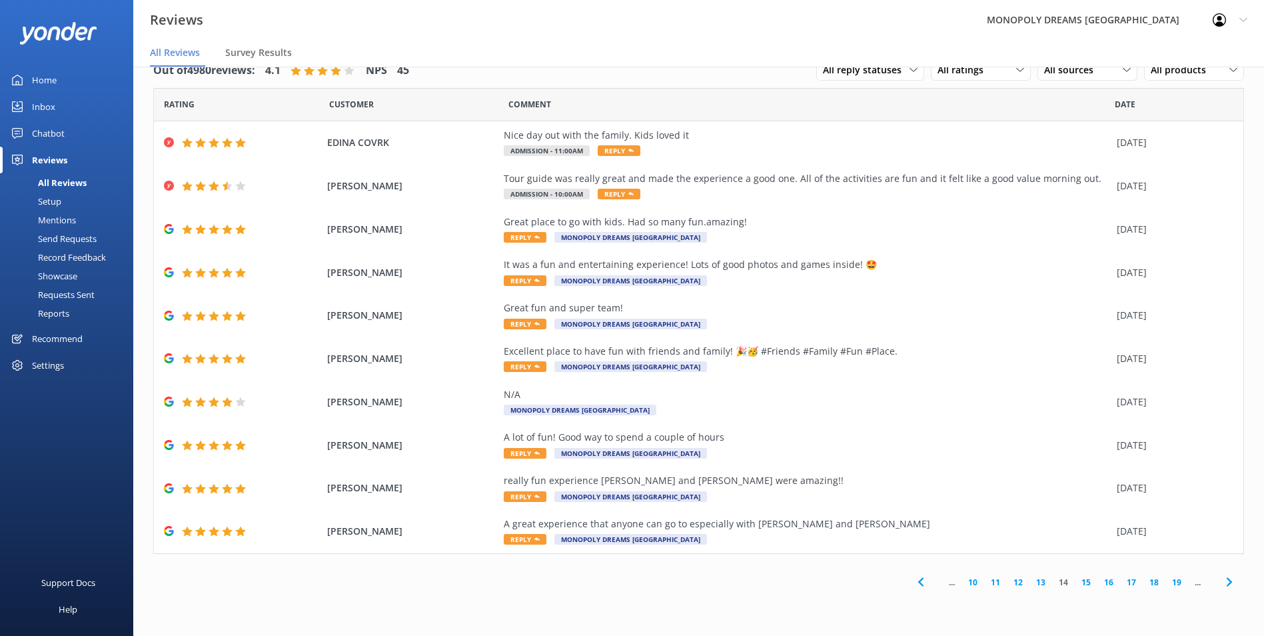
click at [971, 576] on link "10" at bounding box center [972, 582] width 23 height 13
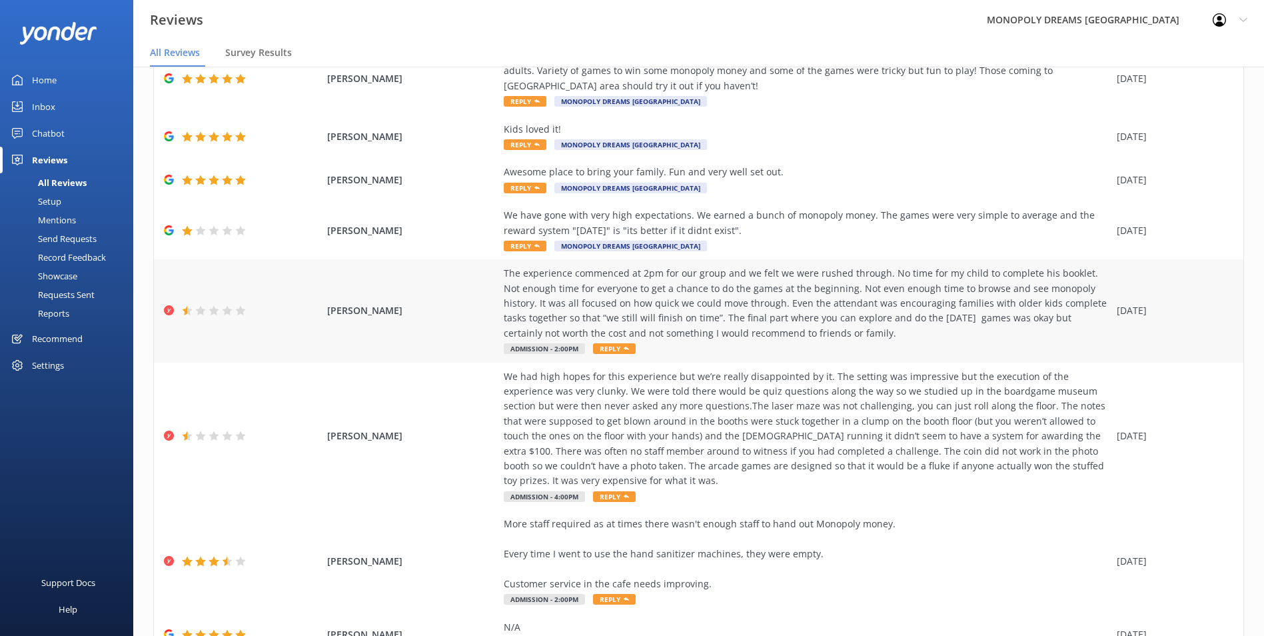
scroll to position [200, 0]
